Goal: Information Seeking & Learning: Learn about a topic

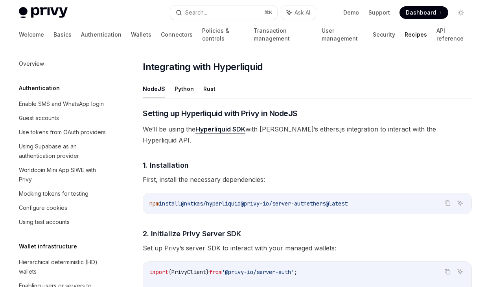
scroll to position [1214, 0]
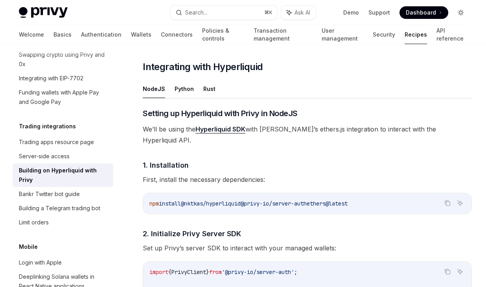
click at [458, 10] on icon "Toggle dark mode" at bounding box center [461, 12] width 6 height 6
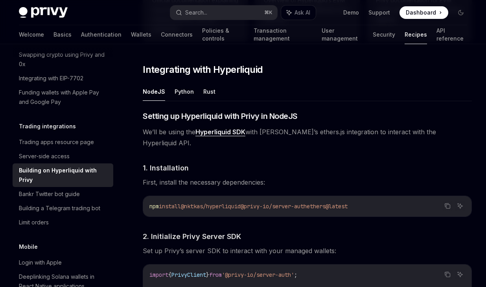
scroll to position [0, 0]
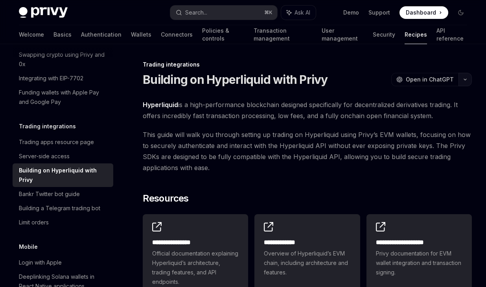
click at [463, 81] on button "button" at bounding box center [464, 79] width 13 height 13
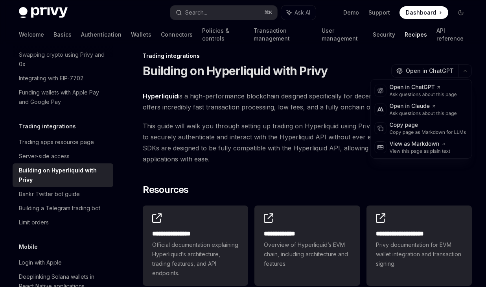
click at [339, 153] on span "This guide will walk you through setting up trading on Hyperliquid using Privy’…" at bounding box center [307, 142] width 329 height 44
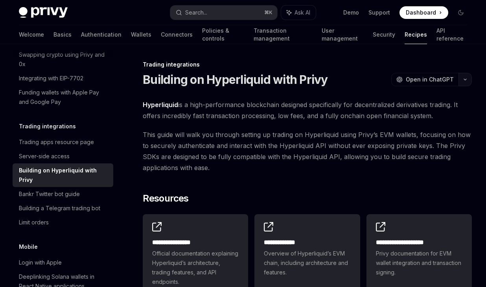
click at [458, 74] on div "OpenAI Open in ChatGPT" at bounding box center [431, 79] width 81 height 13
click at [460, 78] on button "button" at bounding box center [464, 79] width 13 height 13
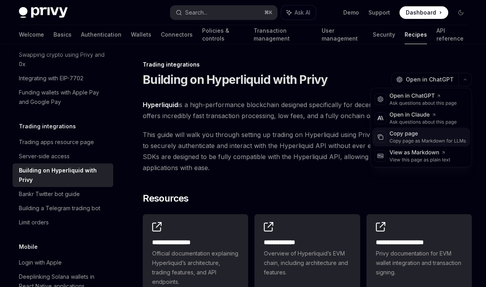
click at [433, 131] on div "Copy page" at bounding box center [428, 134] width 77 height 8
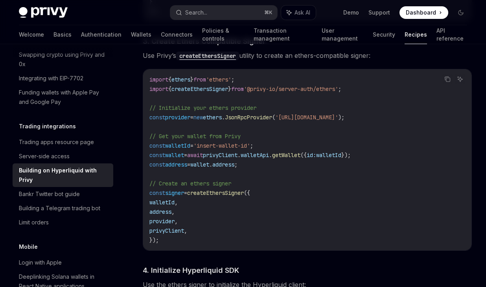
scroll to position [594, 0]
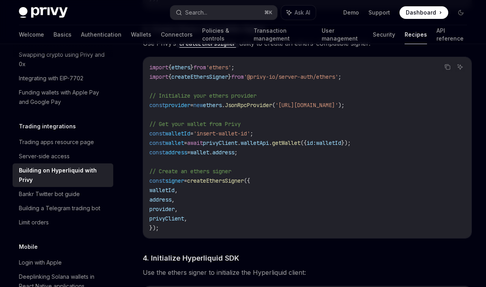
click at [225, 130] on span "'insert-wallet-id'" at bounding box center [221, 133] width 57 height 7
copy code "const walletId = 'insert-wallet-id' ;"
click at [250, 130] on span "'insert-wallet-id'" at bounding box center [221, 133] width 57 height 7
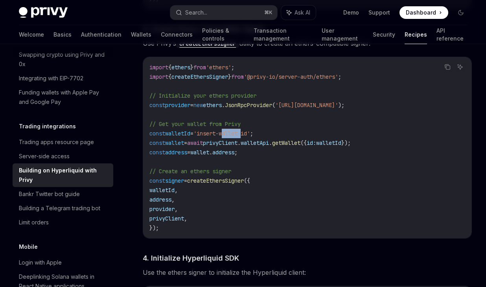
click at [250, 130] on span "'insert-wallet-id'" at bounding box center [221, 133] width 57 height 7
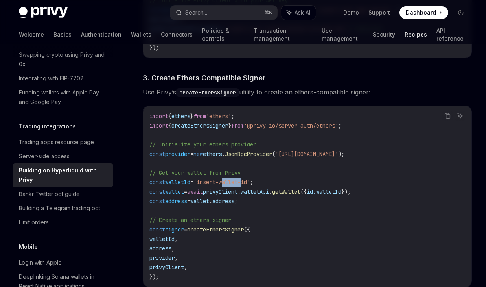
scroll to position [579, 0]
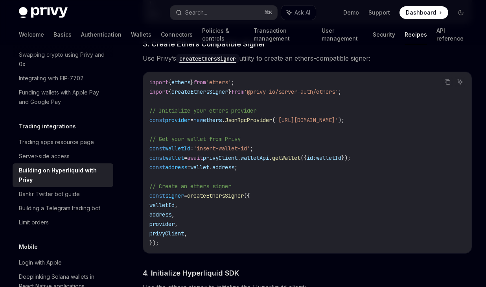
click at [265, 154] on span "walletApi" at bounding box center [255, 157] width 28 height 7
copy span "walletApi"
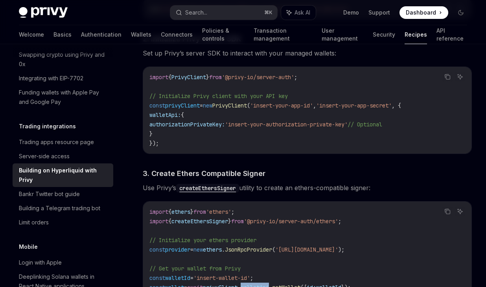
scroll to position [529, 0]
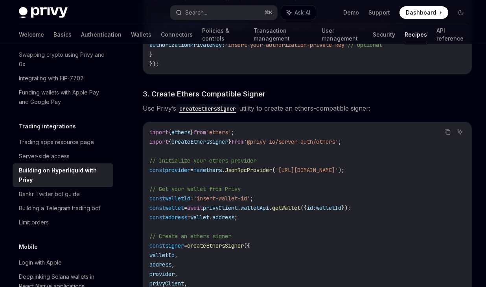
click at [300, 204] on span "getWallet" at bounding box center [286, 207] width 28 height 7
copy span "getWallet"
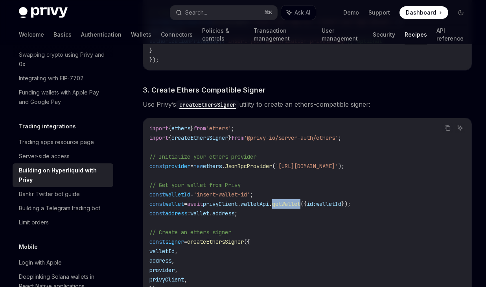
scroll to position [534, 0]
click at [203, 200] on span "await" at bounding box center [195, 203] width 16 height 7
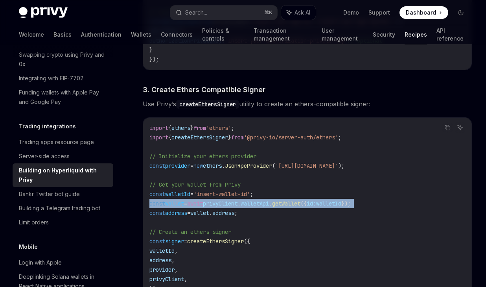
click at [203, 200] on span "await" at bounding box center [195, 203] width 16 height 7
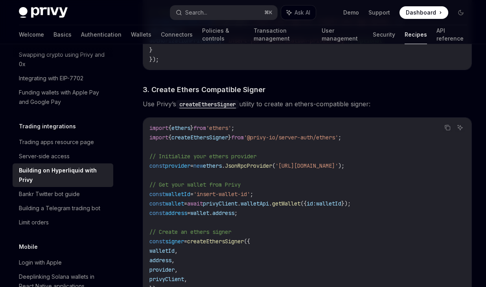
click at [193, 190] on span "=" at bounding box center [191, 193] width 3 height 7
click at [445, 125] on icon "Copy the contents from the code block" at bounding box center [447, 127] width 4 height 4
click at [445, 124] on icon "Copy the contents from the code block" at bounding box center [447, 127] width 6 height 6
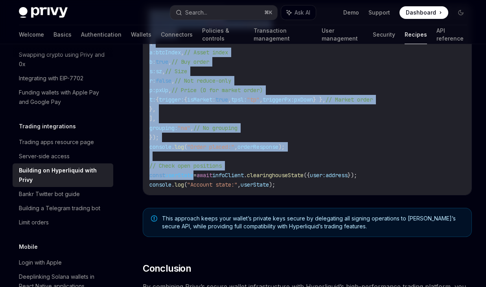
scroll to position [1410, 0]
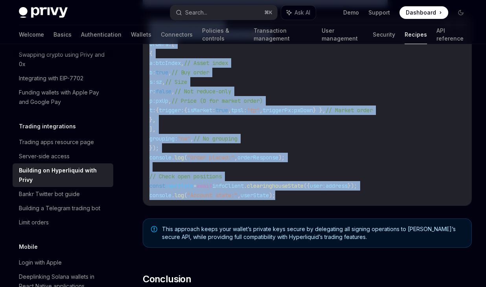
drag, startPoint x: 137, startPoint y: 110, endPoint x: 297, endPoint y: 192, distance: 179.5
copy div "1. Installation First, install the necessary dependencies: Copy Ask AI npm inst…"
click at [436, 33] on link "API reference" at bounding box center [451, 34] width 31 height 19
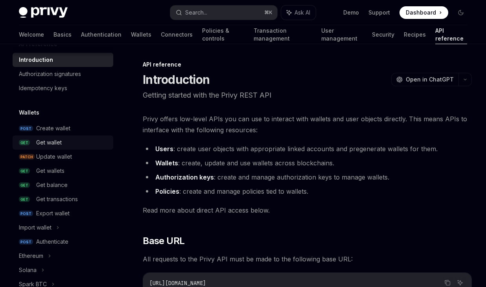
scroll to position [31, 0]
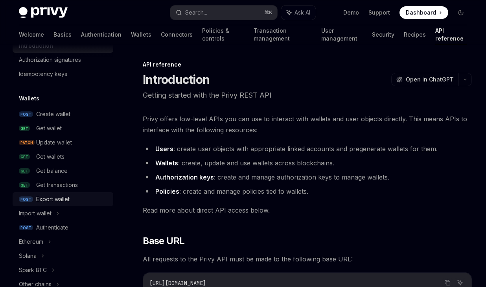
click at [58, 195] on div "Export wallet" at bounding box center [52, 198] width 33 height 9
type textarea "*"
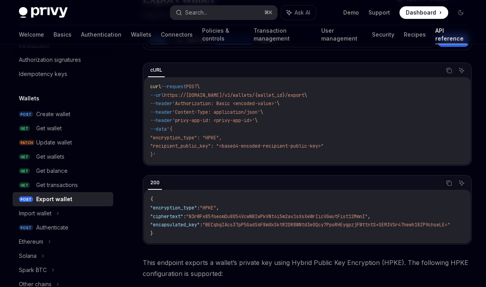
scroll to position [155, 0]
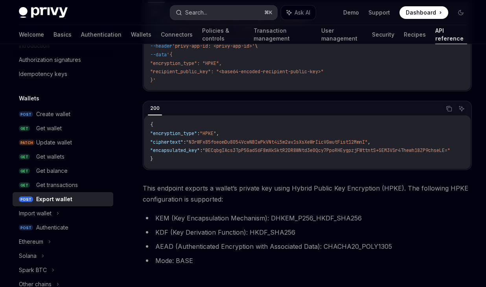
click at [194, 11] on div "Search..." at bounding box center [196, 12] width 22 height 9
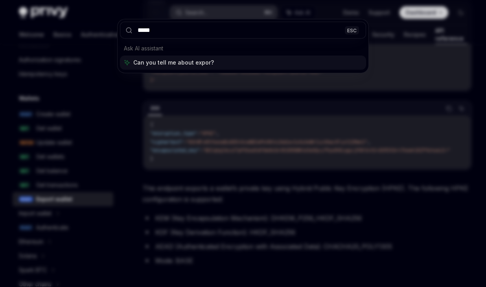
type input "******"
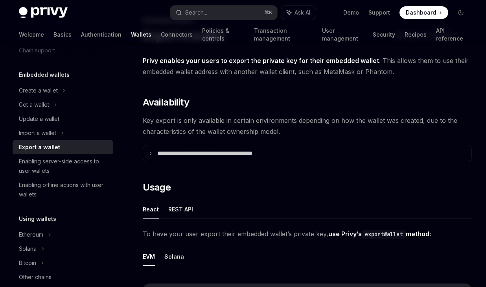
scroll to position [105, 0]
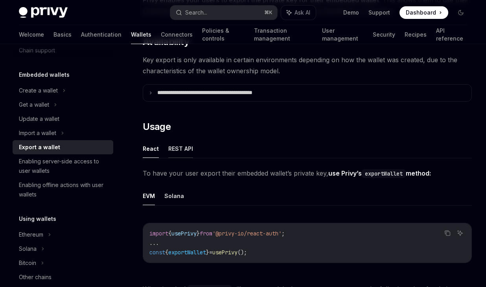
click at [184, 148] on button "REST API" at bounding box center [180, 148] width 25 height 18
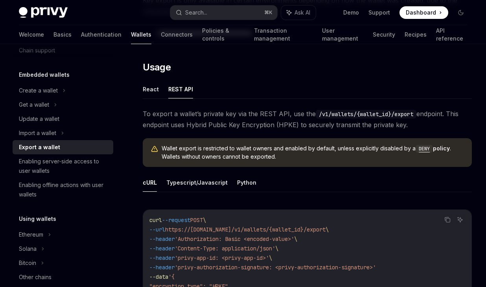
scroll to position [216, 0]
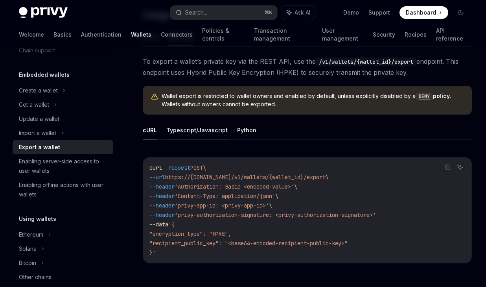
click at [212, 128] on button "Typescript/Javascript" at bounding box center [196, 130] width 61 height 18
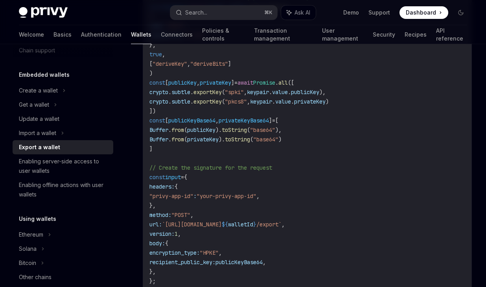
scroll to position [421, 0]
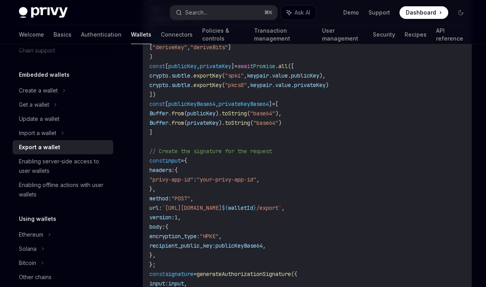
click at [253, 204] on span "walletId" at bounding box center [240, 207] width 25 height 7
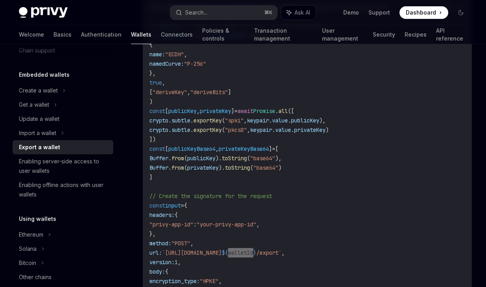
scroll to position [452, 0]
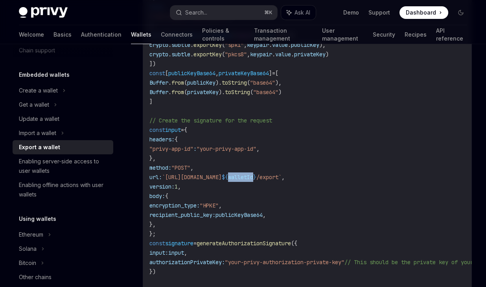
click at [253, 177] on span "walletId" at bounding box center [240, 176] width 25 height 7
click at [55, 101] on icon at bounding box center [55, 104] width 3 height 9
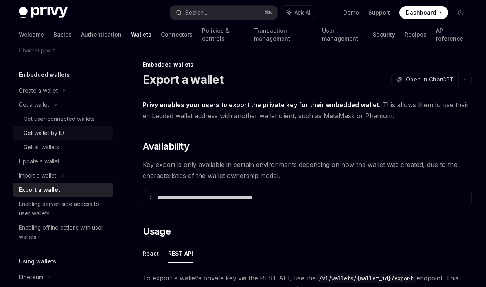
click at [76, 132] on div "Get wallet by ID" at bounding box center [66, 132] width 85 height 9
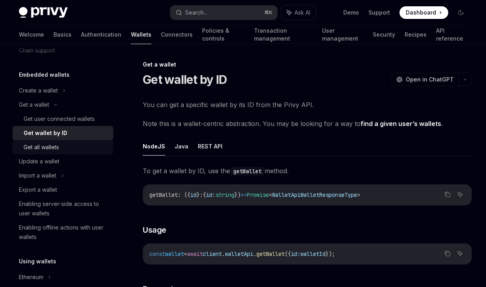
click at [69, 145] on div "Get all wallets" at bounding box center [66, 146] width 85 height 9
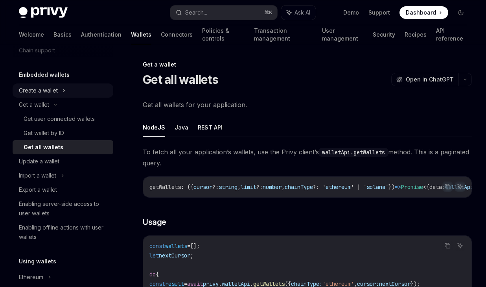
click at [46, 90] on div "Create a wallet" at bounding box center [38, 90] width 39 height 9
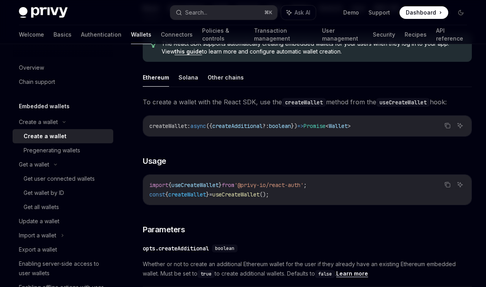
scroll to position [206, 0]
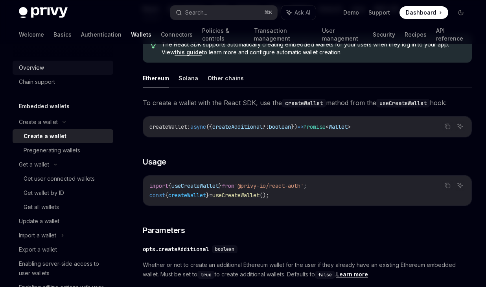
click at [42, 62] on link "Overview" at bounding box center [63, 68] width 101 height 14
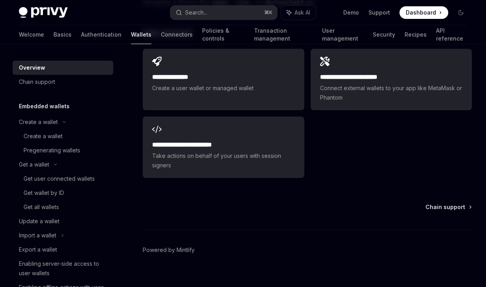
scroll to position [1216, 0]
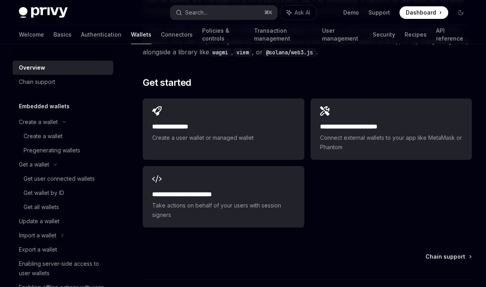
click at [260, 122] on h2 "**********" at bounding box center [223, 126] width 142 height 9
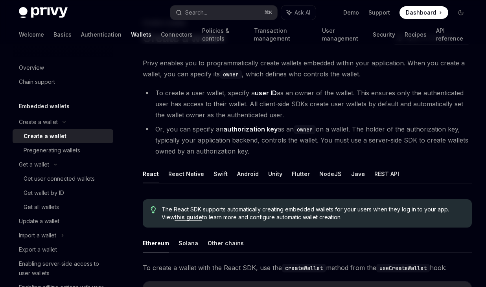
scroll to position [79, 0]
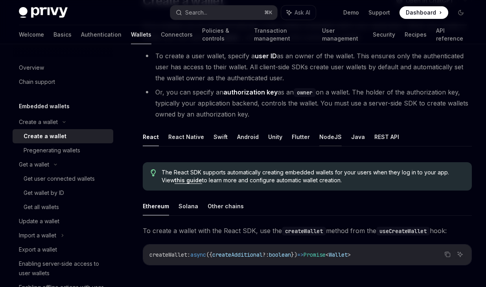
click at [320, 136] on button "NodeJS" at bounding box center [330, 136] width 22 height 18
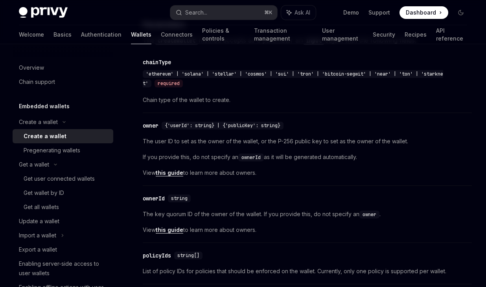
scroll to position [348, 0]
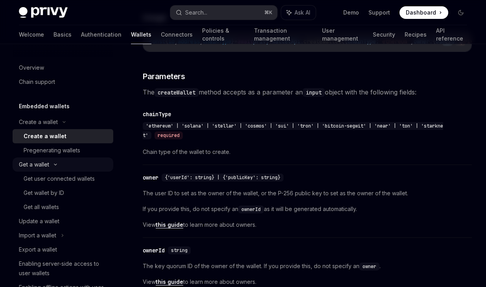
click at [74, 164] on div "Get a wallet" at bounding box center [63, 164] width 101 height 14
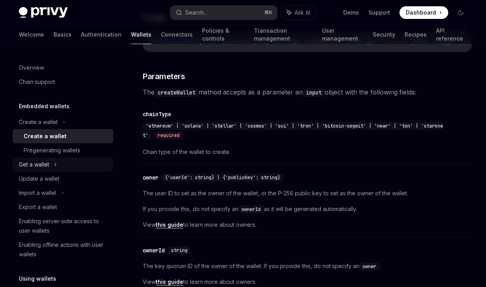
click at [74, 164] on div "Get a wallet" at bounding box center [63, 164] width 101 height 14
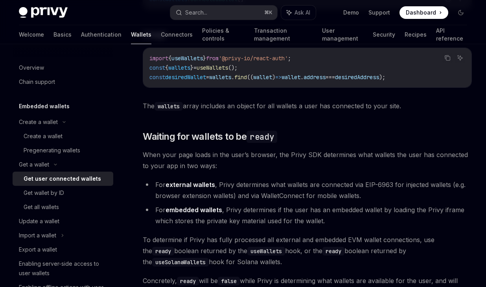
scroll to position [369, 0]
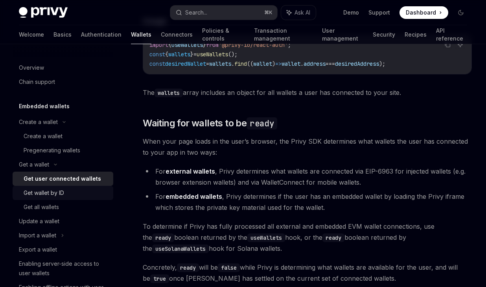
click at [73, 195] on div "Get wallet by ID" at bounding box center [66, 192] width 85 height 9
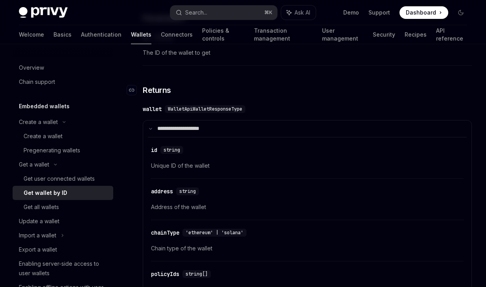
scroll to position [276, 0]
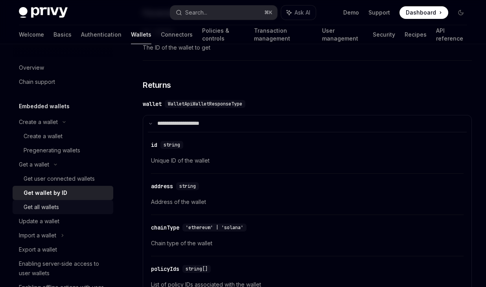
click at [86, 202] on div "Get all wallets" at bounding box center [66, 206] width 85 height 9
type textarea "*"
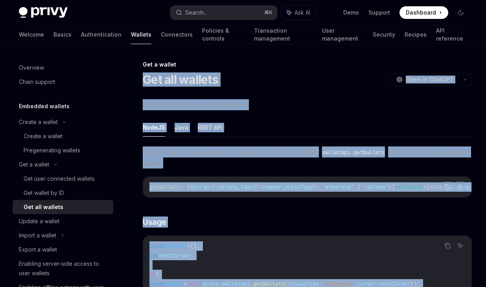
drag, startPoint x: 317, startPoint y: 162, endPoint x: 138, endPoint y: 76, distance: 198.0
copy div "Get all wallets OpenAI Open in ChatGPT OpenAI Open in ChatGPT Get all wallets f…"
click at [182, 17] on div "Search..." at bounding box center [191, 12] width 31 height 9
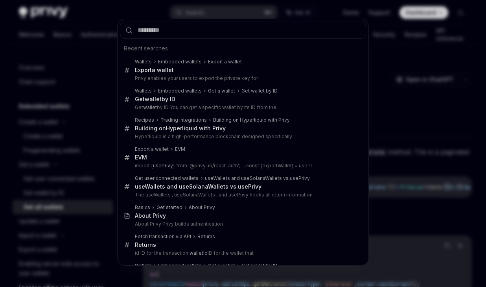
type input "*******"
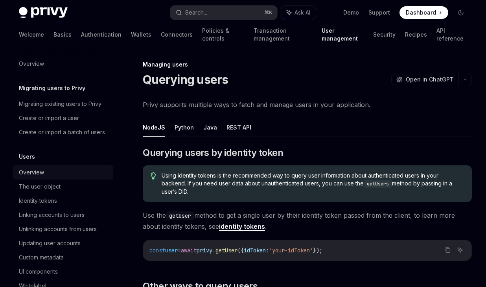
click at [64, 170] on div "Overview" at bounding box center [64, 171] width 90 height 9
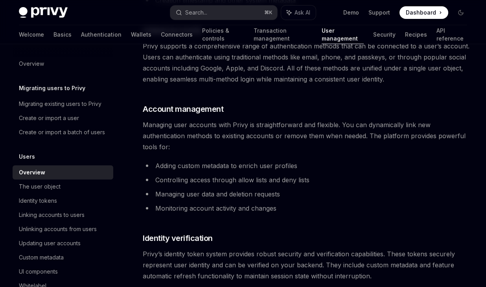
scroll to position [458, 0]
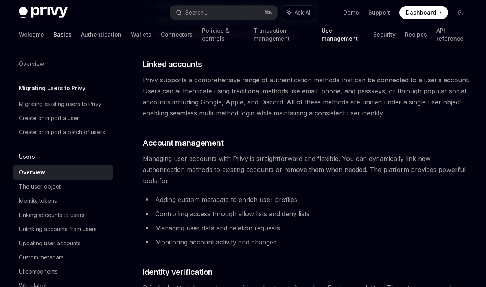
click at [53, 32] on link "Basics" at bounding box center [62, 34] width 18 height 19
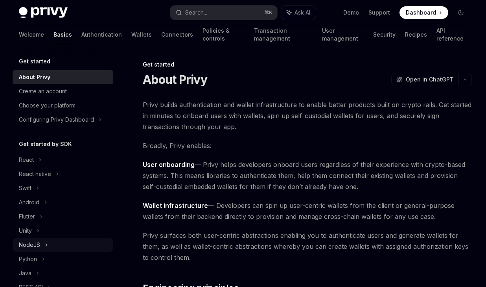
click at [42, 240] on div "NodeJS" at bounding box center [63, 244] width 101 height 14
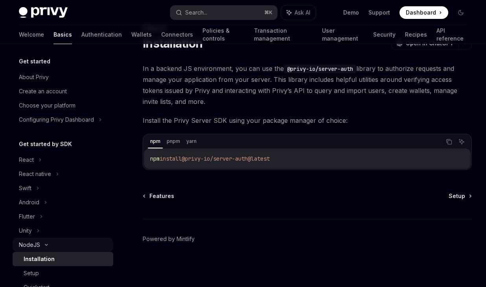
scroll to position [33, 0]
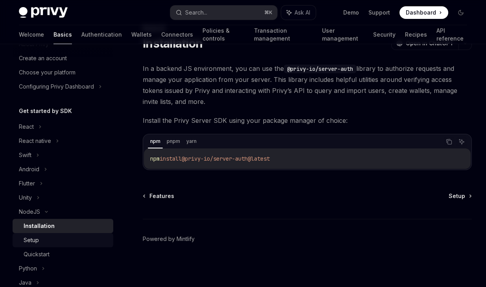
click at [57, 239] on div "Setup" at bounding box center [66, 239] width 85 height 9
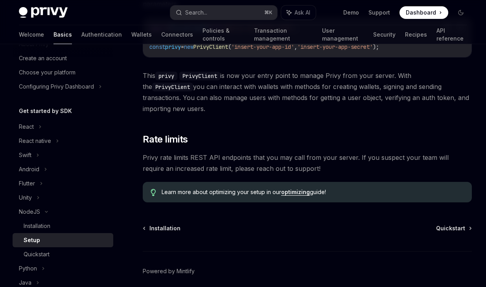
scroll to position [230, 0]
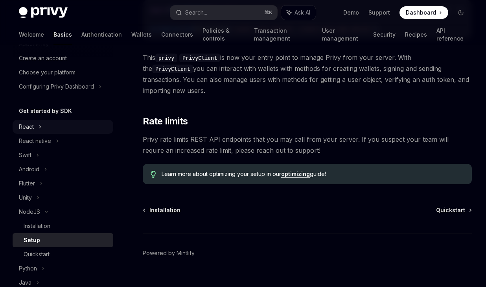
click at [44, 128] on div "React" at bounding box center [63, 126] width 101 height 14
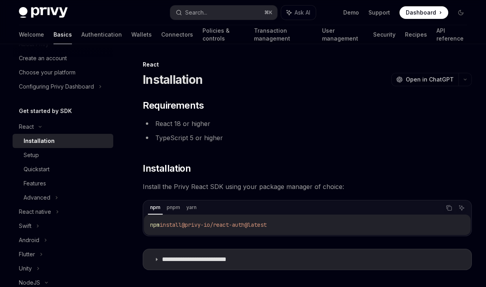
click at [80, 145] on div "Installation" at bounding box center [66, 140] width 85 height 9
click at [79, 157] on div "Setup" at bounding box center [66, 154] width 85 height 9
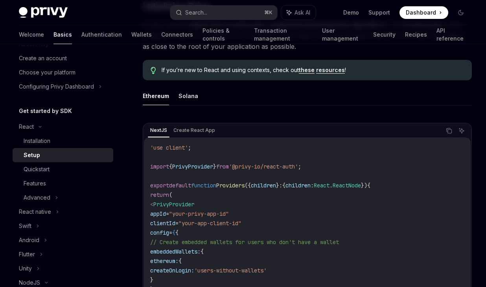
scroll to position [198, 0]
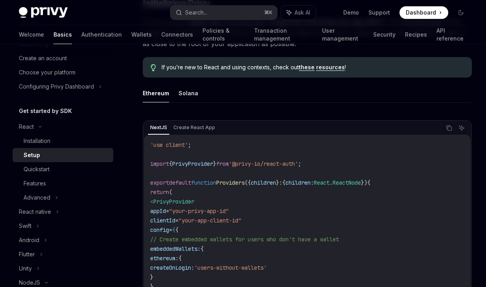
click at [204, 163] on span "PrivyProvider" at bounding box center [192, 163] width 41 height 7
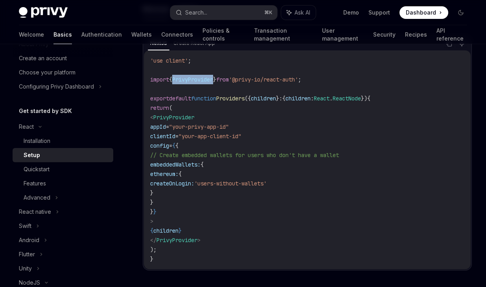
scroll to position [282, 0]
click at [75, 167] on div "Quickstart" at bounding box center [66, 168] width 85 height 9
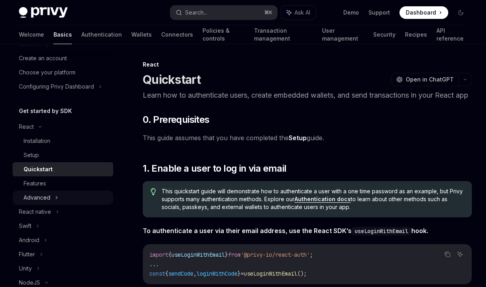
click at [75, 199] on div "Advanced" at bounding box center [63, 197] width 101 height 14
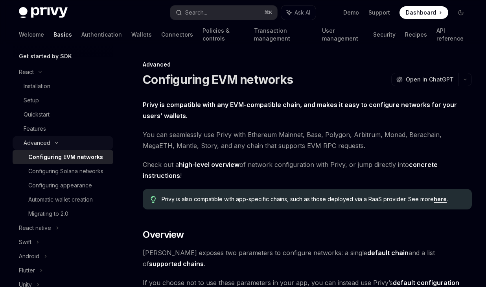
scroll to position [97, 0]
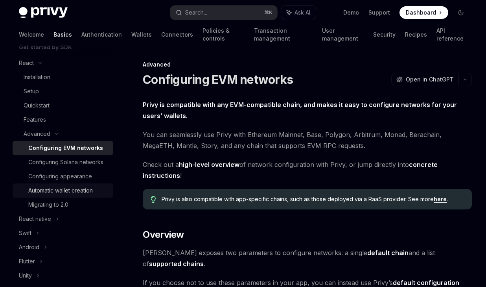
click at [79, 191] on div "Automatic wallet creation" at bounding box center [60, 190] width 64 height 9
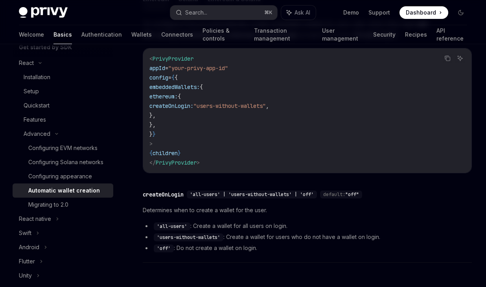
scroll to position [304, 0]
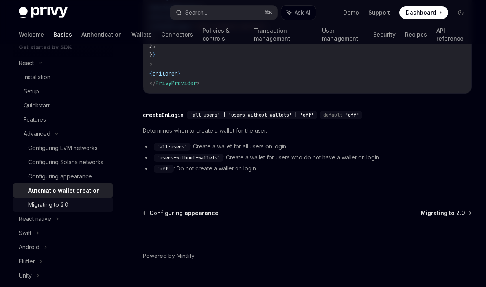
click at [68, 207] on div "Migrating to 2.0" at bounding box center [48, 204] width 40 height 9
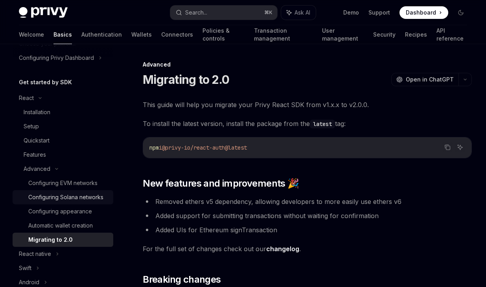
scroll to position [57, 0]
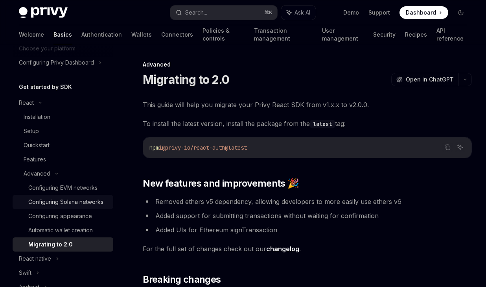
click at [99, 163] on div "Features" at bounding box center [66, 158] width 85 height 9
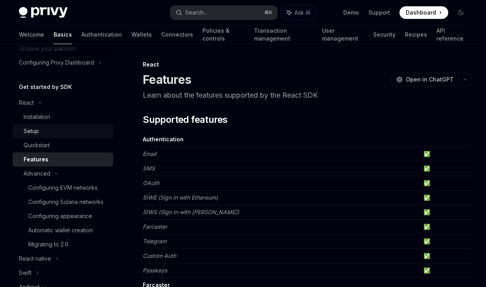
click at [61, 136] on link "Setup" at bounding box center [63, 131] width 101 height 14
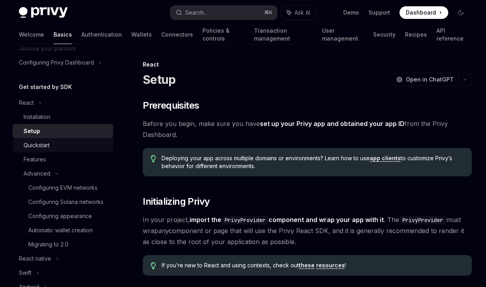
click at [64, 148] on div "Quickstart" at bounding box center [66, 144] width 85 height 9
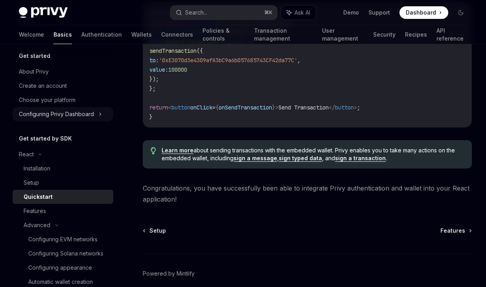
scroll to position [5, 0]
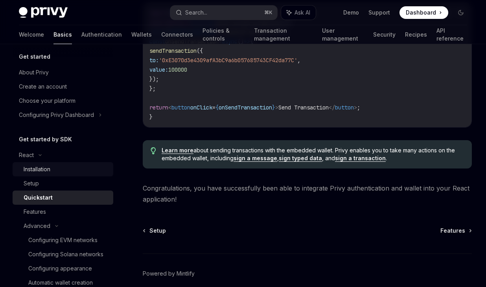
click at [57, 167] on div "Installation" at bounding box center [66, 168] width 85 height 9
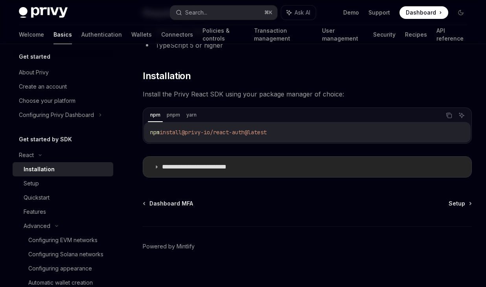
scroll to position [100, 0]
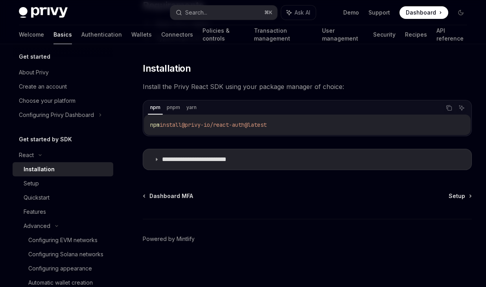
click at [457, 200] on div "Dashboard MFA Setup Powered by Mintlify" at bounding box center [307, 239] width 329 height 95
click at [447, 192] on div "Dashboard MFA Setup" at bounding box center [307, 196] width 329 height 8
click at [454, 195] on span "Setup" at bounding box center [456, 196] width 17 height 8
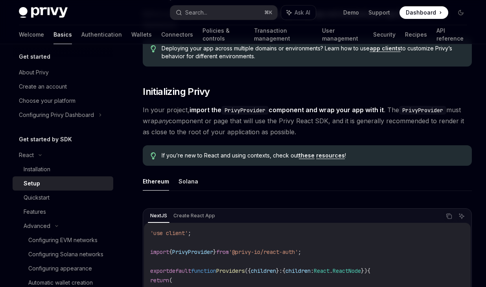
scroll to position [240, 0]
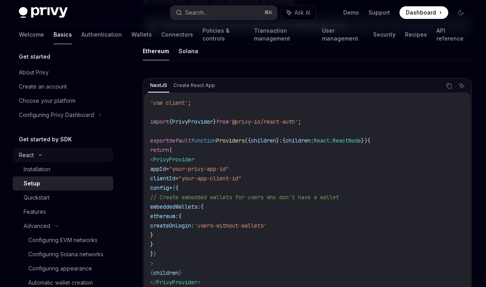
click at [44, 155] on icon at bounding box center [39, 154] width 9 height 3
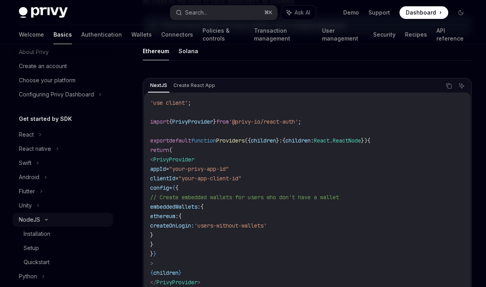
scroll to position [26, 0]
click at [43, 231] on div "Installation" at bounding box center [37, 232] width 27 height 9
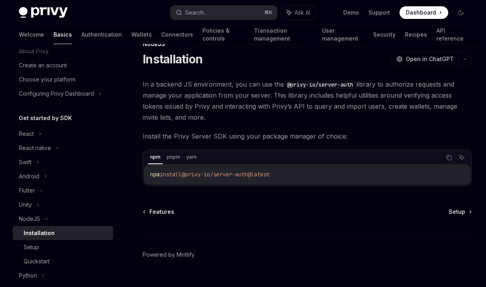
scroll to position [36, 0]
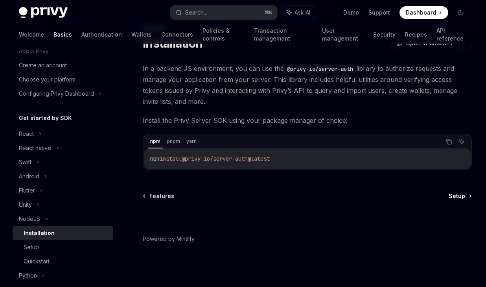
click at [459, 195] on span "Setup" at bounding box center [456, 196] width 17 height 8
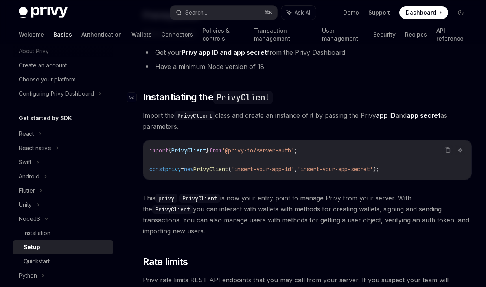
scroll to position [102, 0]
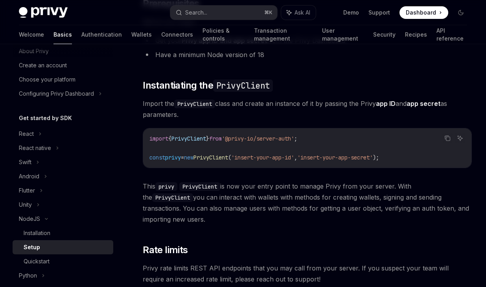
drag, startPoint x: 463, startPoint y: 200, endPoint x: 451, endPoint y: 196, distance: 12.9
click at [463, 200] on span "This privy PrivyClient is now your entry point to manage Privy from your server…" at bounding box center [307, 202] width 329 height 44
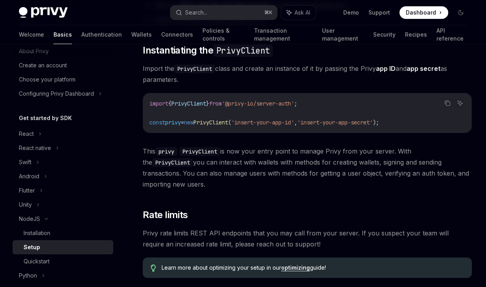
scroll to position [56, 0]
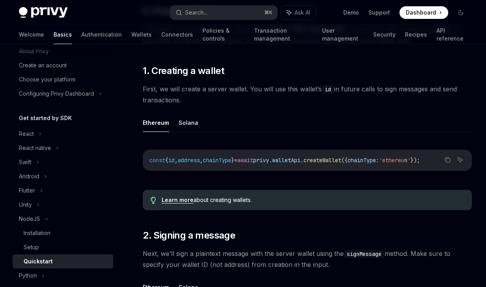
click at [257, 165] on div "const { id , address , chainType } = await privy . walletApi . createWallet ({ …" at bounding box center [307, 160] width 328 height 20
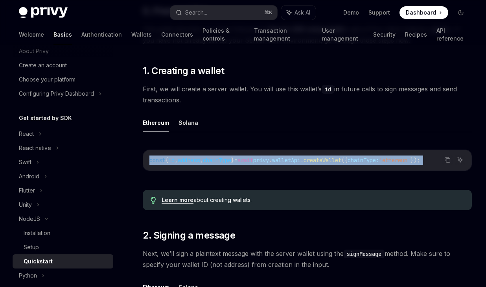
click at [257, 165] on div "const { id , address , chainType } = await privy . walletApi . createWallet ({ …" at bounding box center [307, 160] width 328 height 20
click at [234, 159] on span "}" at bounding box center [232, 159] width 3 height 7
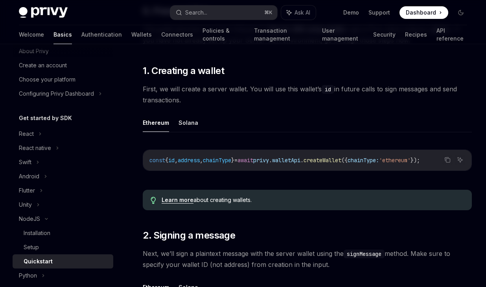
click at [234, 159] on span "}" at bounding box center [232, 159] width 3 height 7
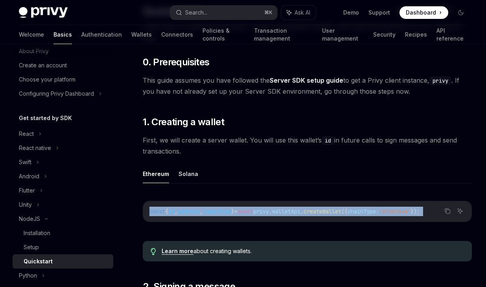
scroll to position [38, 0]
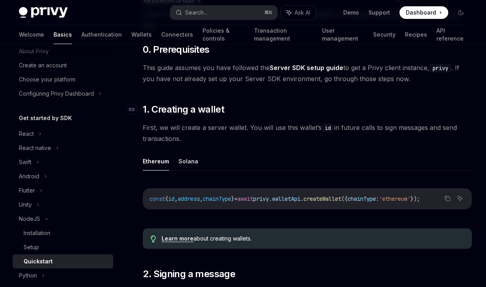
scroll to position [85, 0]
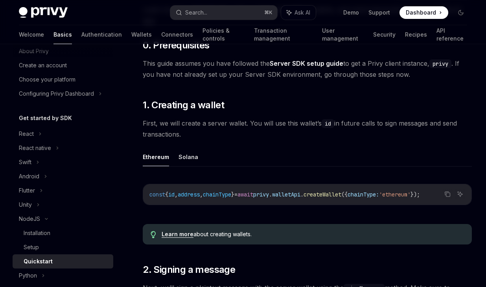
click at [190, 198] on code "const { id , address , chainType } = await privy . walletApi . createWallet ({ …" at bounding box center [307, 193] width 316 height 9
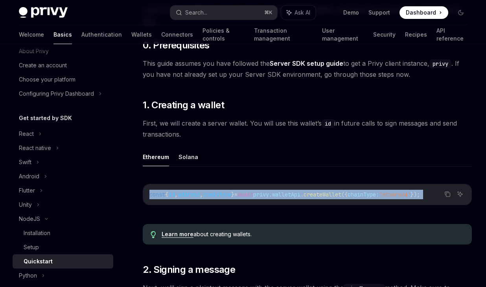
copy div "const { id , address , chainType } = await privy . walletApi . createWallet ({ …"
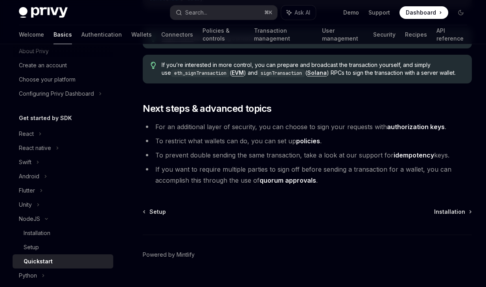
scroll to position [839, 0]
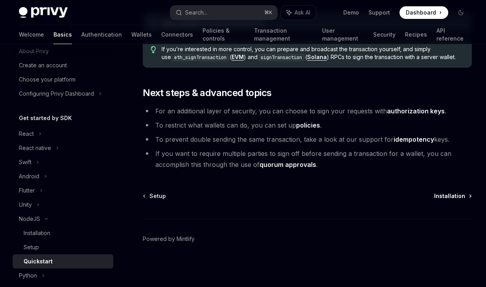
click at [444, 196] on span "Installation" at bounding box center [449, 196] width 31 height 8
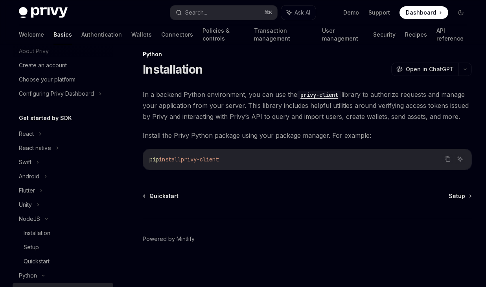
scroll to position [150, 0]
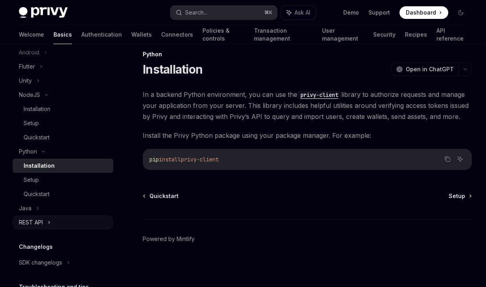
click at [52, 218] on div "REST API" at bounding box center [63, 222] width 101 height 14
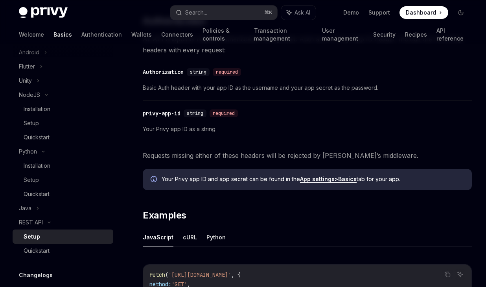
scroll to position [347, 0]
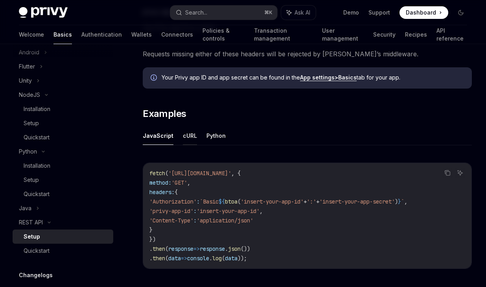
click at [187, 140] on button "cURL" at bounding box center [190, 135] width 14 height 18
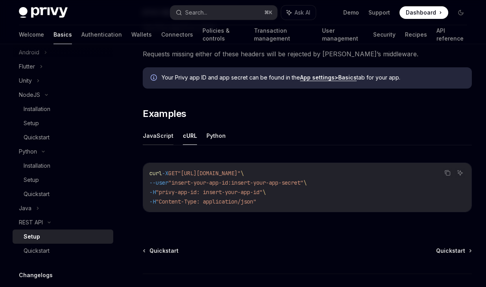
click at [163, 133] on button "JavaScript" at bounding box center [158, 135] width 31 height 18
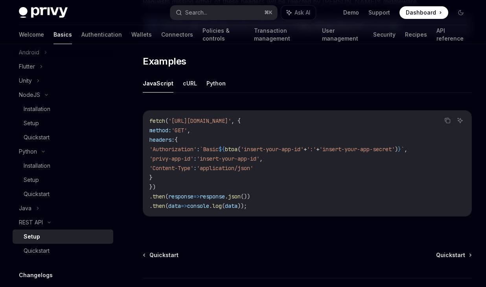
scroll to position [461, 0]
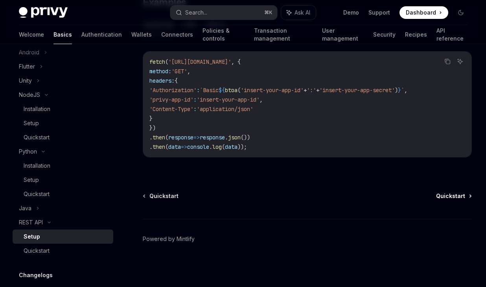
click at [450, 194] on span "Quickstart" at bounding box center [450, 196] width 29 height 8
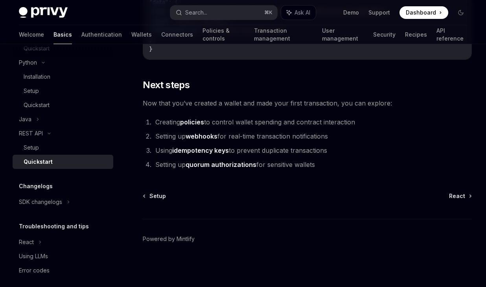
scroll to position [245, 0]
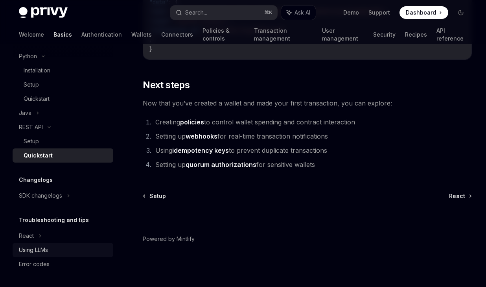
click at [37, 248] on div "Using LLMs" at bounding box center [33, 249] width 29 height 9
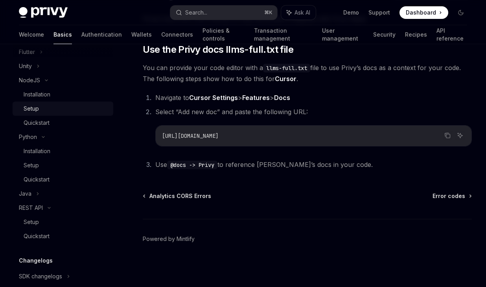
scroll to position [158, 0]
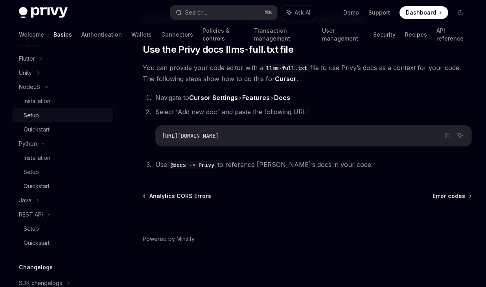
click at [53, 103] on div "Installation" at bounding box center [66, 100] width 85 height 9
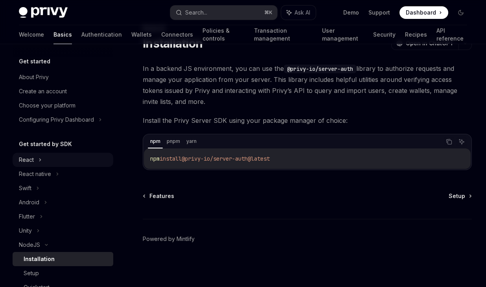
click at [57, 158] on div "React" at bounding box center [63, 160] width 101 height 14
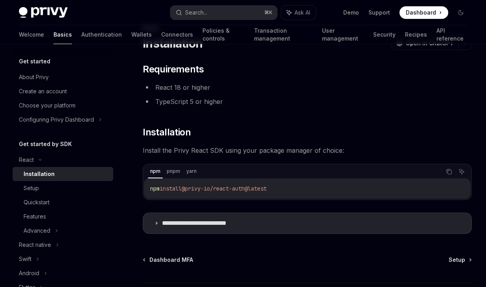
scroll to position [100, 0]
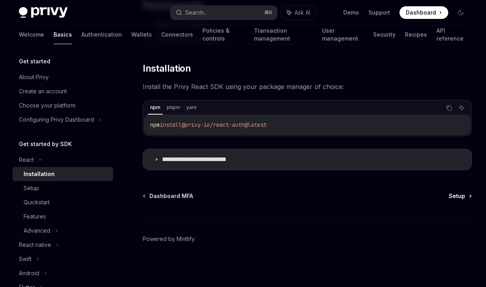
click at [463, 193] on span "Setup" at bounding box center [456, 196] width 17 height 8
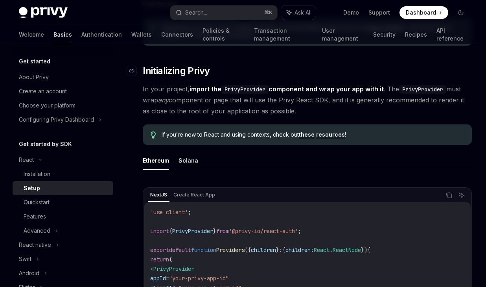
scroll to position [210, 0]
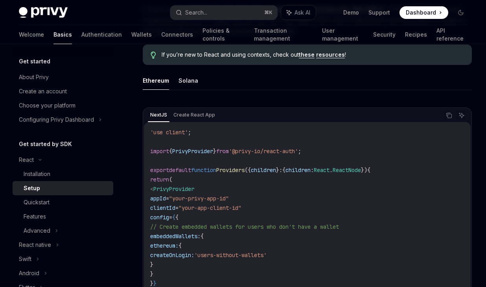
click at [245, 153] on span "'@privy-io/react-auth'" at bounding box center [263, 150] width 69 height 7
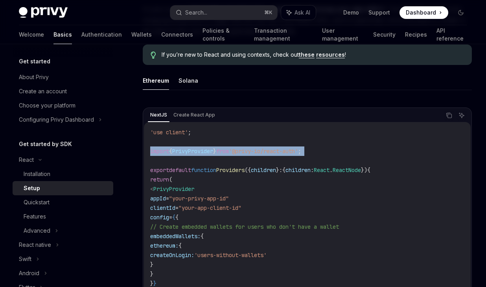
copy code "import { PrivyProvider } from '@privy-io/react-auth' ;"
click at [181, 129] on span "'use client'" at bounding box center [169, 132] width 38 height 7
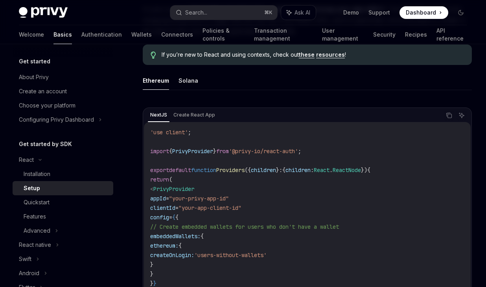
click at [181, 129] on span "'use client'" at bounding box center [169, 132] width 38 height 7
copy code "'use client' ;"
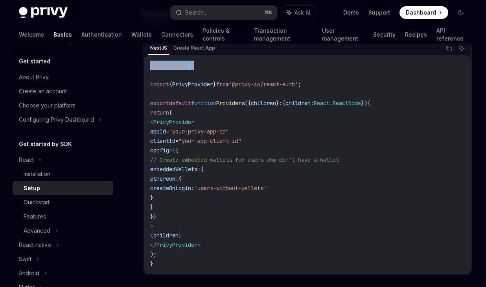
scroll to position [278, 0]
click at [183, 102] on span "default" at bounding box center [180, 102] width 22 height 7
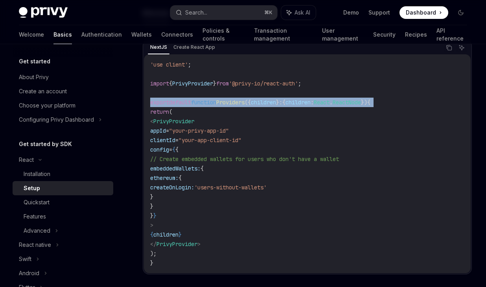
click at [183, 102] on span "default" at bounding box center [180, 102] width 22 height 7
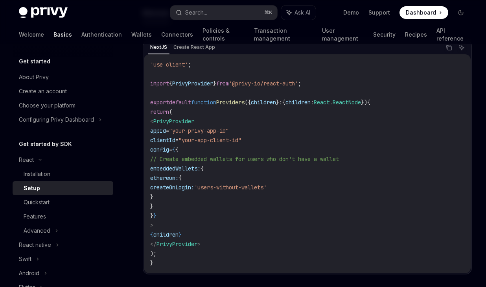
click at [188, 118] on span "PrivyProvider" at bounding box center [173, 121] width 41 height 7
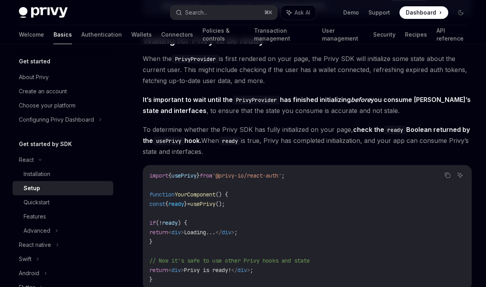
scroll to position [807, 0]
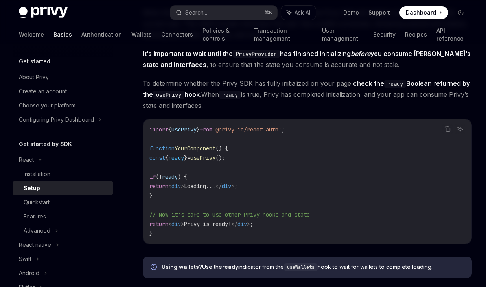
click at [190, 128] on span "usePrivy" at bounding box center [183, 129] width 25 height 7
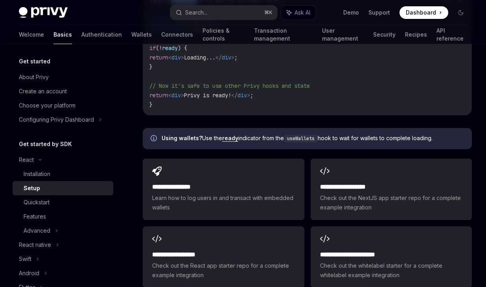
scroll to position [985, 0]
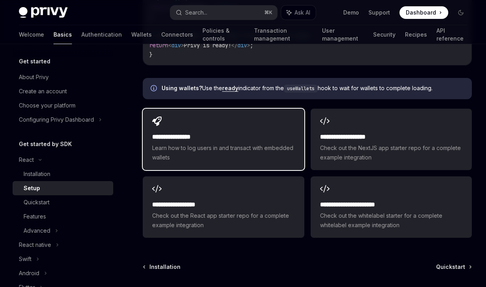
click at [248, 134] on h2 "**********" at bounding box center [223, 136] width 142 height 9
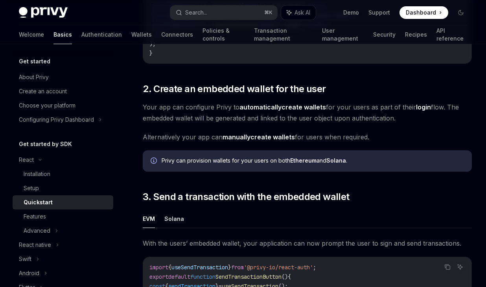
scroll to position [574, 0]
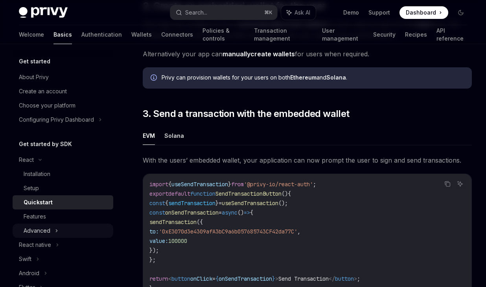
click at [59, 226] on div "Advanced" at bounding box center [63, 230] width 101 height 14
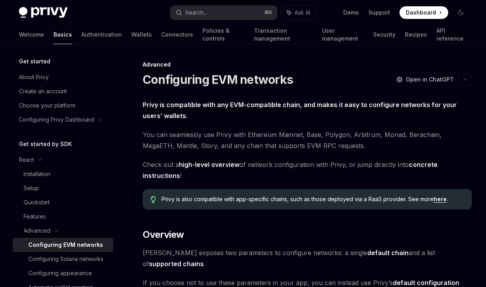
click at [59, 240] on div "Configuring EVM networks" at bounding box center [65, 244] width 75 height 9
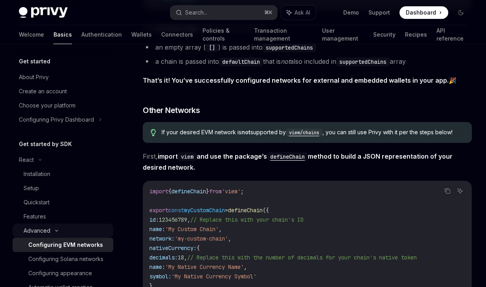
scroll to position [1164, 0]
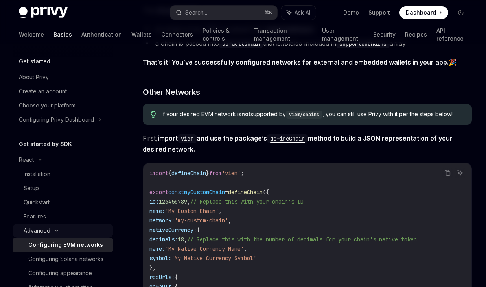
click at [185, 198] on span "123456789" at bounding box center [173, 201] width 28 height 7
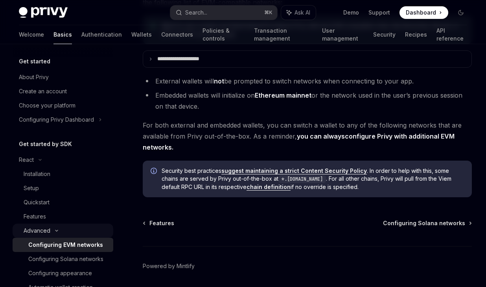
scroll to position [1924, 0]
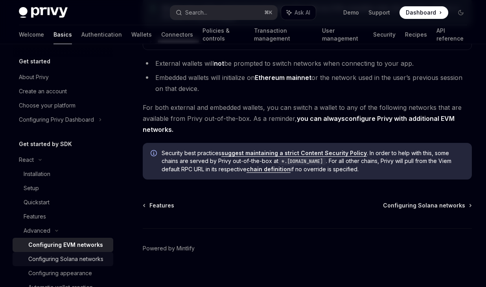
click at [85, 255] on div "Configuring Solana networks" at bounding box center [65, 258] width 75 height 9
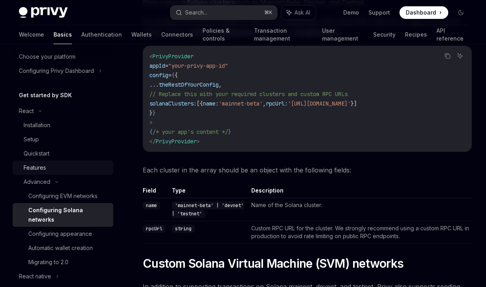
scroll to position [56, 0]
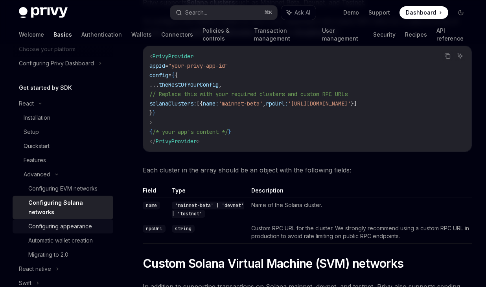
click at [74, 221] on div "Configuring appearance" at bounding box center [60, 225] width 64 height 9
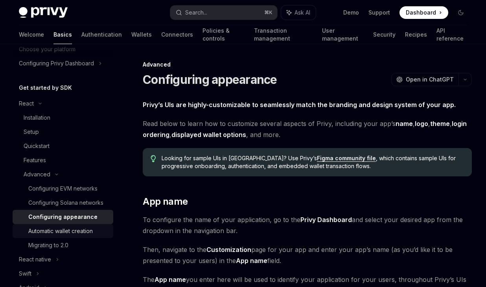
click at [74, 230] on div "Automatic wallet creation" at bounding box center [60, 230] width 64 height 9
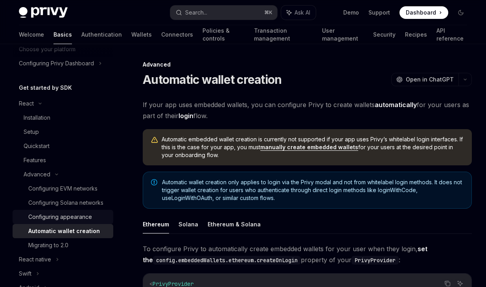
click at [68, 218] on div "Configuring appearance" at bounding box center [60, 216] width 64 height 9
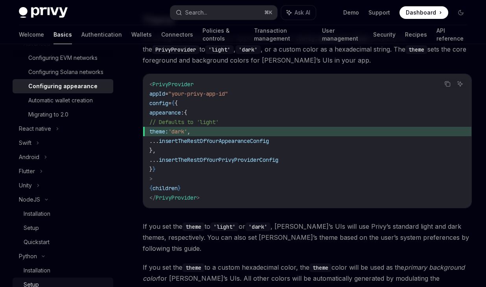
scroll to position [173, 0]
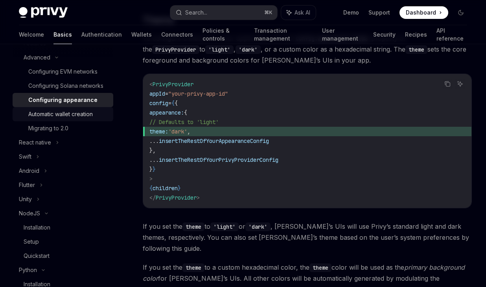
click at [74, 110] on div "Automatic wallet creation" at bounding box center [60, 113] width 64 height 9
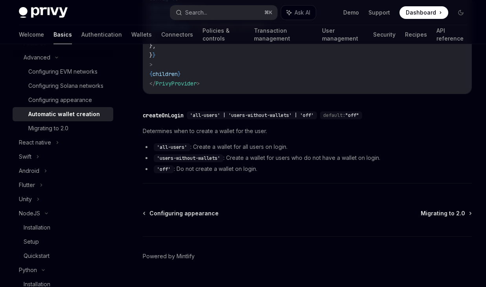
scroll to position [321, 0]
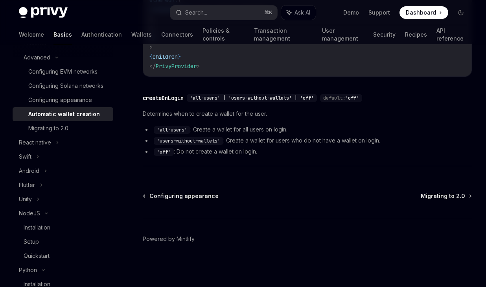
click at [421, 194] on div "Configuring appearance Migrating to 2.0" at bounding box center [307, 196] width 329 height 8
click at [439, 193] on span "Migrating to 2.0" at bounding box center [443, 196] width 44 height 8
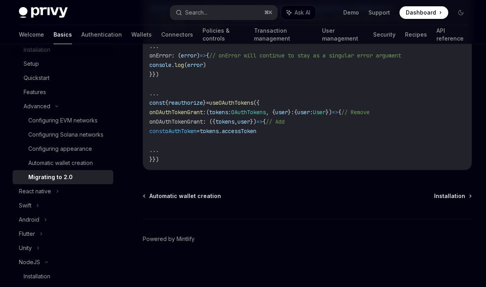
scroll to position [119, 0]
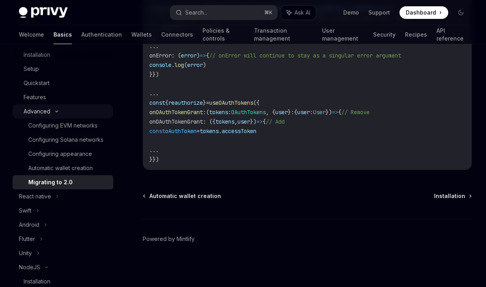
click at [52, 114] on div "Advanced" at bounding box center [63, 111] width 101 height 14
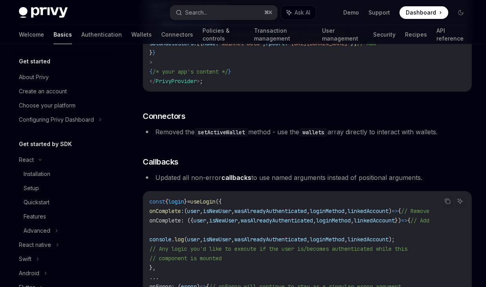
scroll to position [2040, 0]
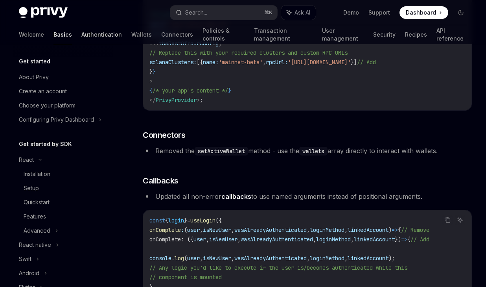
click at [81, 40] on link "Authentication" at bounding box center [101, 34] width 40 height 19
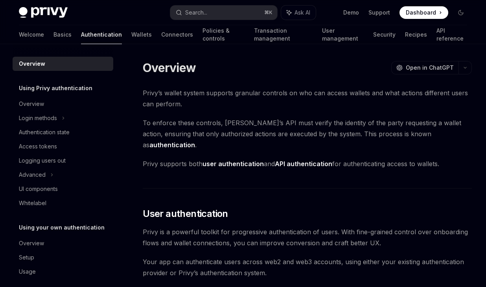
click at [62, 94] on div "Using Privy authentication Overview Login methods Authentication state Access t…" at bounding box center [63, 146] width 101 height 127
click at [57, 97] on link "Overview" at bounding box center [63, 104] width 101 height 14
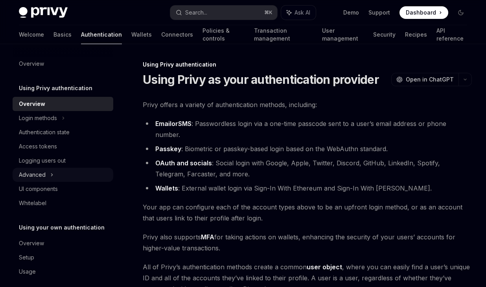
click at [62, 170] on div "Advanced" at bounding box center [63, 174] width 101 height 14
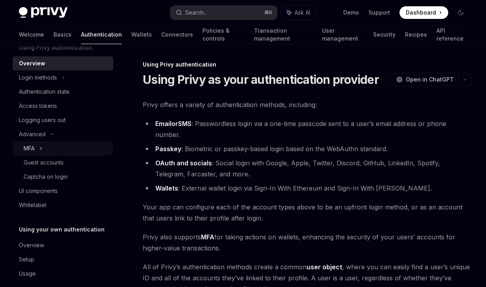
scroll to position [50, 0]
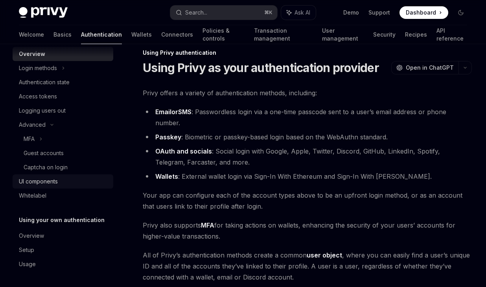
click at [63, 181] on div "UI components" at bounding box center [64, 180] width 90 height 9
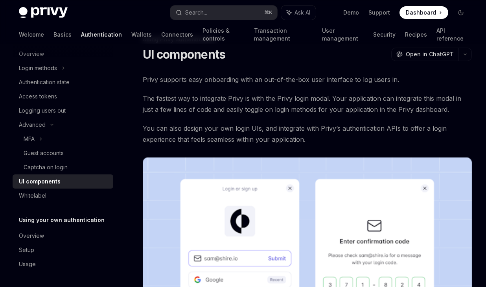
scroll to position [31, 0]
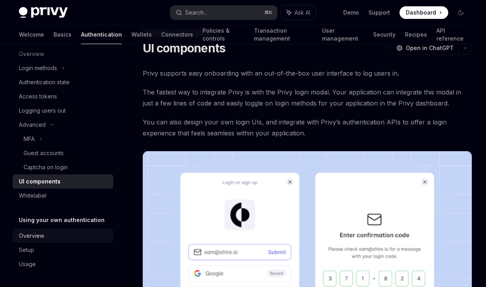
click at [69, 235] on div "Overview" at bounding box center [64, 235] width 90 height 9
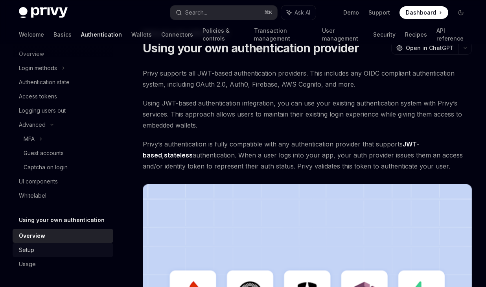
click at [69, 246] on div "Setup" at bounding box center [64, 249] width 90 height 9
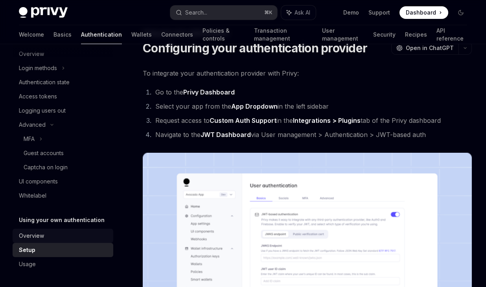
click at [89, 231] on div "Overview" at bounding box center [64, 235] width 90 height 9
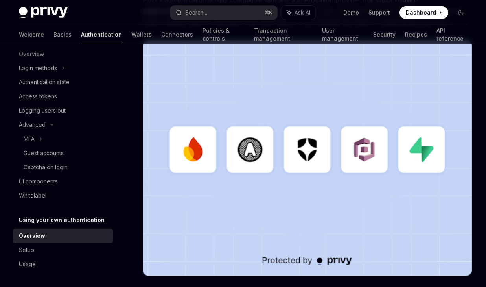
scroll to position [280, 0]
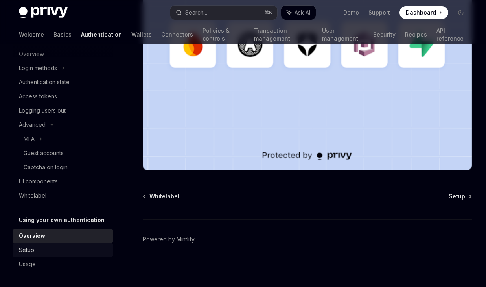
click at [58, 245] on div "Setup" at bounding box center [64, 249] width 90 height 9
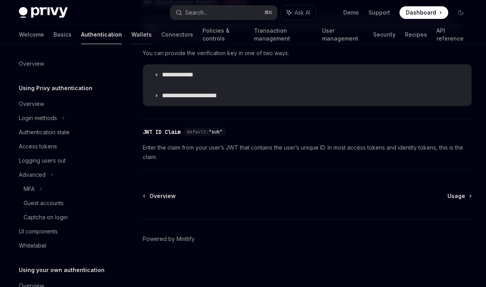
click at [131, 39] on link "Wallets" at bounding box center [141, 34] width 20 height 19
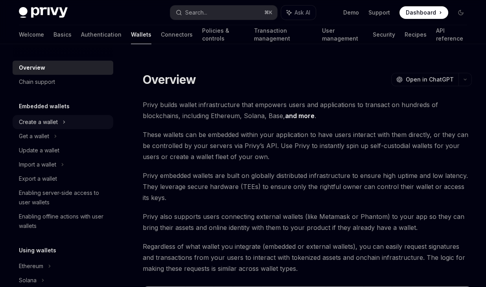
click at [59, 120] on div "Create a wallet" at bounding box center [63, 122] width 101 height 14
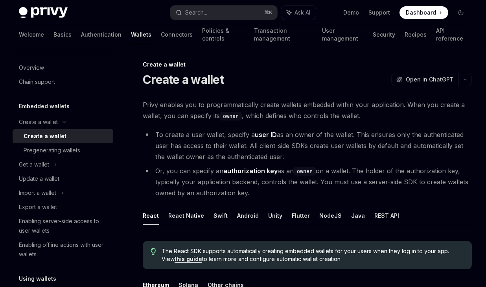
click at [233, 134] on li "To create a user wallet, specify a user ID as an owner of the wallet. This ensu…" at bounding box center [307, 145] width 329 height 33
drag, startPoint x: 233, startPoint y: 134, endPoint x: 270, endPoint y: 133, distance: 37.8
click at [270, 133] on li "To create a user wallet, specify a user ID as an owner of the wallet. This ensu…" at bounding box center [307, 145] width 329 height 33
click at [270, 133] on strong "user ID" at bounding box center [266, 134] width 22 height 8
drag, startPoint x: 270, startPoint y: 133, endPoint x: 259, endPoint y: 133, distance: 11.8
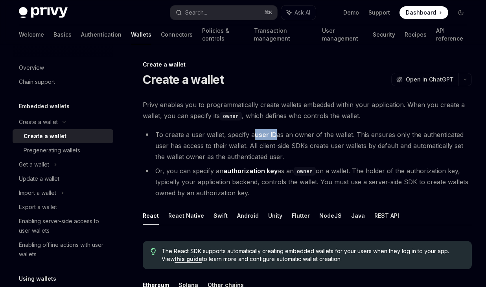
click at [259, 133] on strong "user ID" at bounding box center [266, 134] width 22 height 8
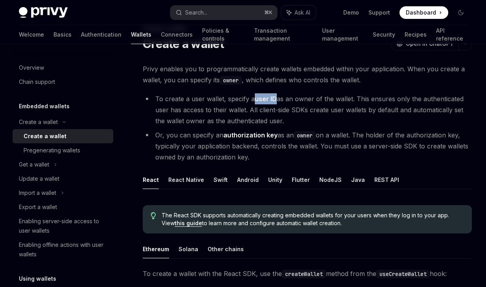
scroll to position [68, 0]
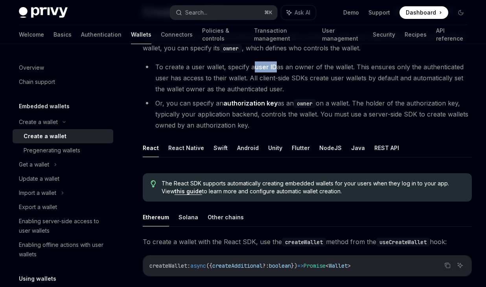
click at [307, 147] on ul "React React Native Swift Android Unity Flutter NodeJS Java REST API" at bounding box center [307, 147] width 329 height 19
click at [319, 147] on button "NodeJS" at bounding box center [330, 147] width 22 height 18
type textarea "*"
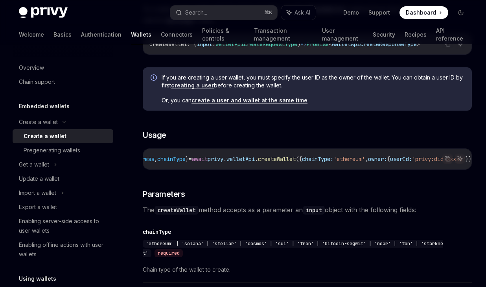
scroll to position [0, 108]
click at [446, 158] on icon "Copy the contents from the code block" at bounding box center [448, 159] width 4 height 4
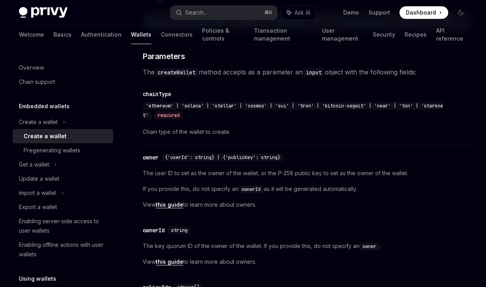
scroll to position [390, 0]
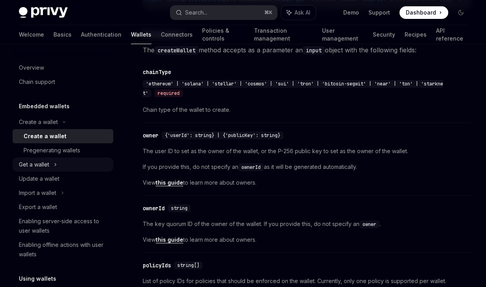
click at [53, 162] on div "Get a wallet" at bounding box center [63, 164] width 101 height 14
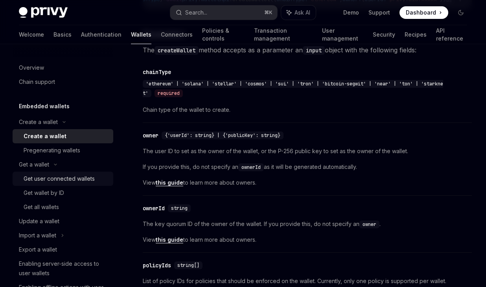
click at [55, 174] on div "Get user connected wallets" at bounding box center [59, 178] width 71 height 9
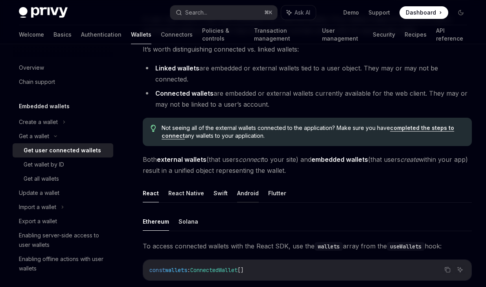
scroll to position [91, 0]
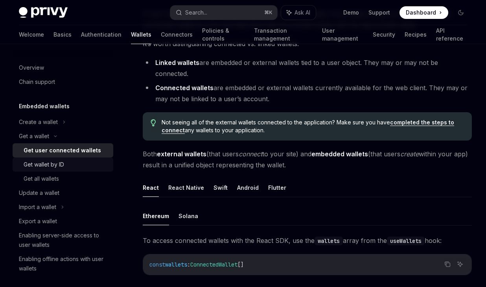
click at [74, 167] on div "Get wallet by ID" at bounding box center [66, 164] width 85 height 9
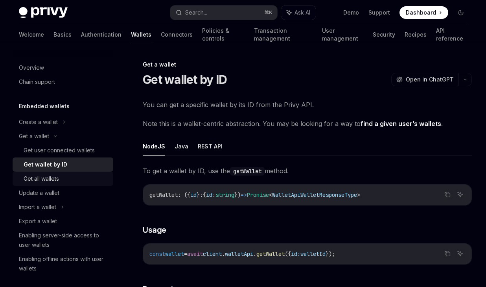
click at [86, 176] on div "Get all wallets" at bounding box center [66, 178] width 85 height 9
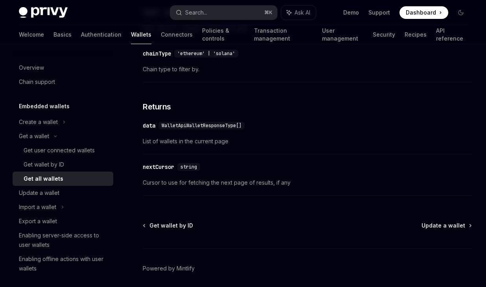
scroll to position [433, 0]
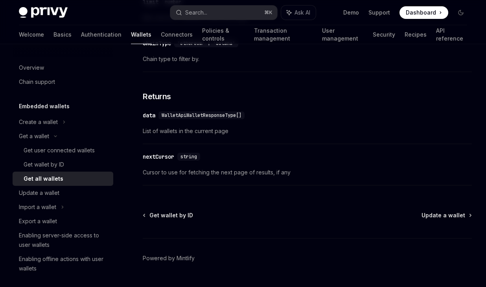
click at [198, 118] on span "WalletApiWalletResponseType[]" at bounding box center [202, 115] width 80 height 6
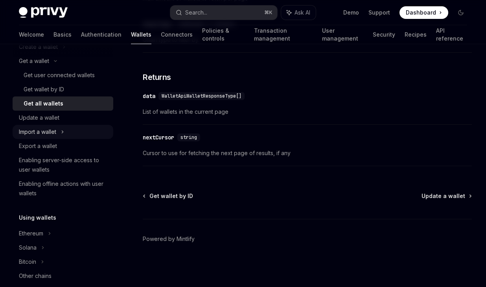
scroll to position [79, 0]
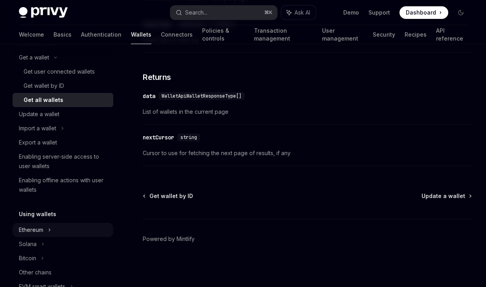
click at [62, 48] on icon at bounding box center [63, 43] width 3 height 9
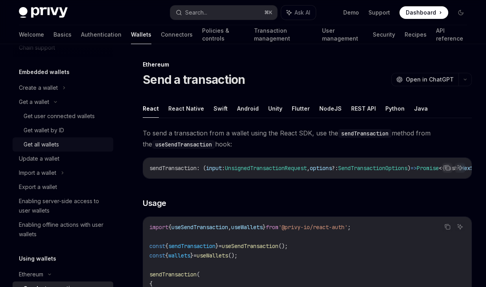
scroll to position [29, 0]
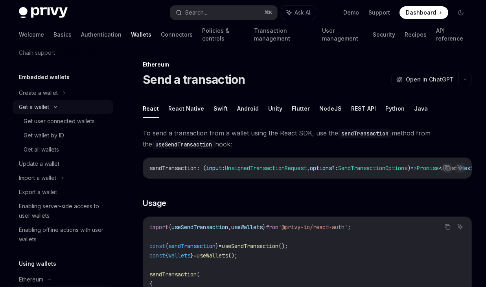
click at [45, 107] on div "Get a wallet" at bounding box center [34, 106] width 30 height 9
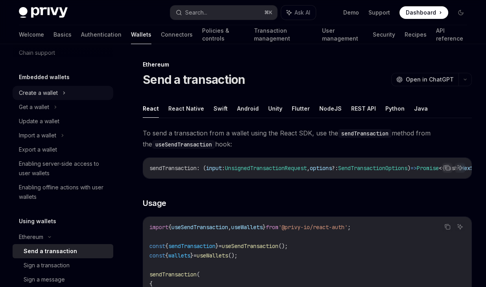
click at [44, 94] on div "Create a wallet" at bounding box center [38, 92] width 39 height 9
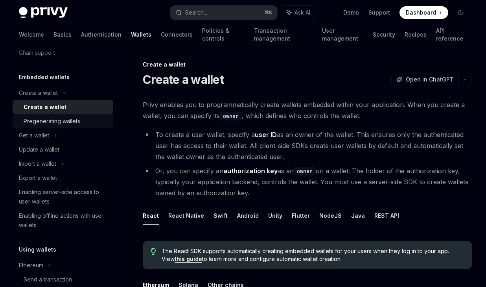
click at [47, 118] on div "Pregenerating wallets" at bounding box center [52, 120] width 57 height 9
type textarea "*"
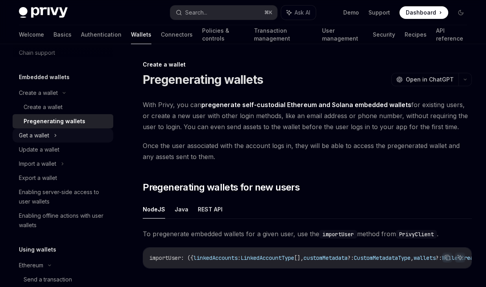
click at [46, 132] on div "Get a wallet" at bounding box center [34, 134] width 30 height 9
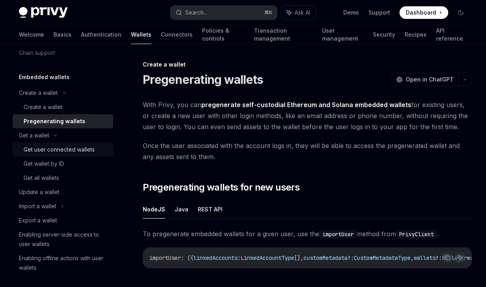
click at [53, 148] on div "Get user connected wallets" at bounding box center [59, 149] width 71 height 9
click at [55, 152] on div "Get user connected wallets" at bounding box center [59, 149] width 71 height 9
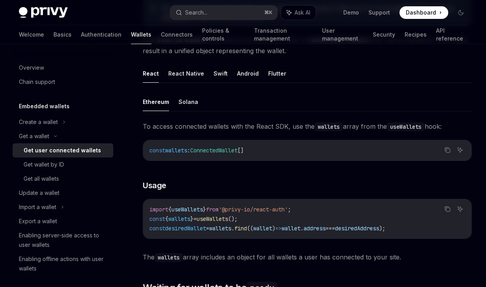
scroll to position [221, 0]
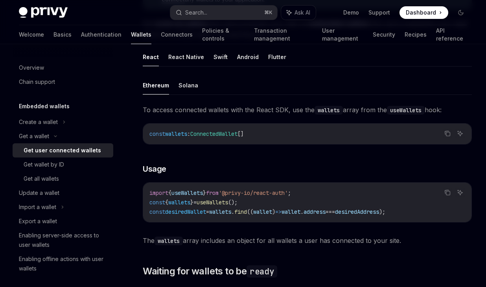
click at [228, 198] on span "useWallets" at bounding box center [212, 201] width 31 height 7
copy code "const { wallets } = useWallets ();"
click at [268, 188] on code "import { useWallets } from '@privy-io/react-auth' ; const { wallets } = useWall…" at bounding box center [307, 202] width 316 height 28
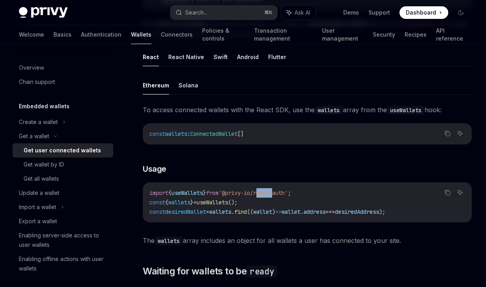
click at [268, 188] on code "import { useWallets } from '@privy-io/react-auth' ; const { wallets } = useWall…" at bounding box center [307, 202] width 316 height 28
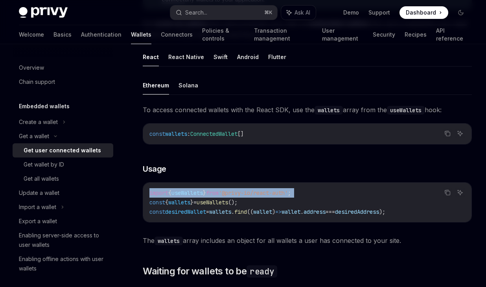
copy code "import { useWallets } from '@privy-io/react-auth' ;"
click at [199, 189] on span "useWallets" at bounding box center [186, 192] width 31 height 7
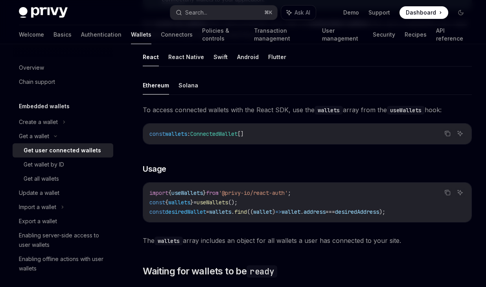
click at [199, 189] on span "useWallets" at bounding box center [186, 192] width 31 height 7
copy span "useWallets"
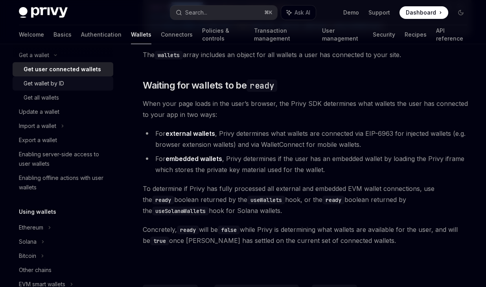
scroll to position [96, 0]
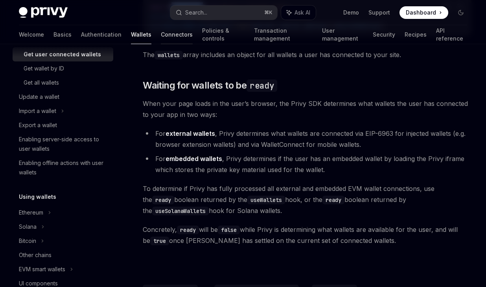
click at [161, 38] on link "Connectors" at bounding box center [177, 34] width 32 height 19
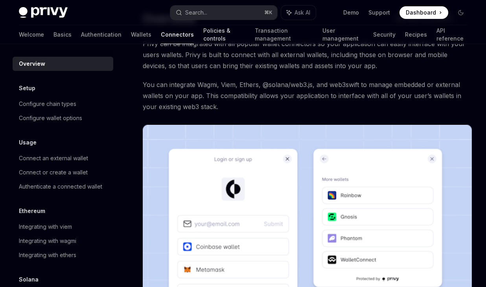
click at [203, 37] on link "Policies & controls" at bounding box center [224, 34] width 42 height 19
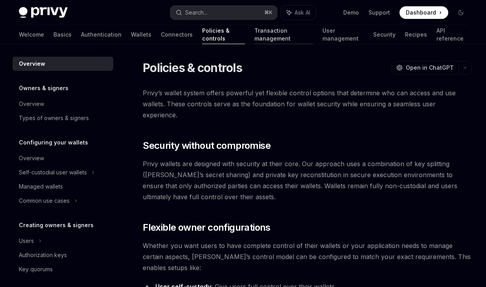
click at [254, 37] on link "Transaction management" at bounding box center [283, 34] width 58 height 19
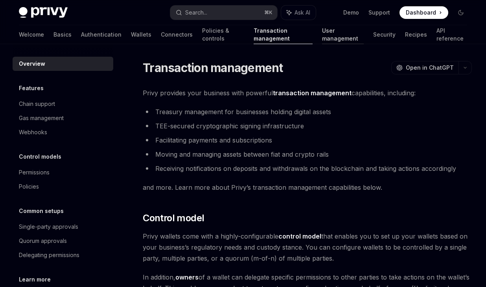
click at [322, 40] on link "User management" at bounding box center [343, 34] width 42 height 19
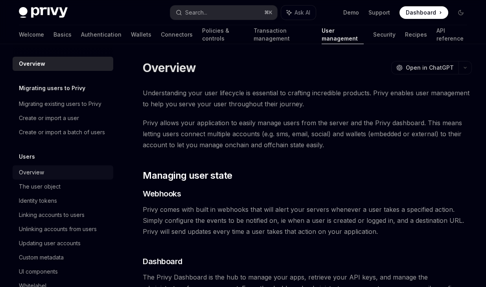
click at [45, 169] on div "Overview" at bounding box center [64, 171] width 90 height 9
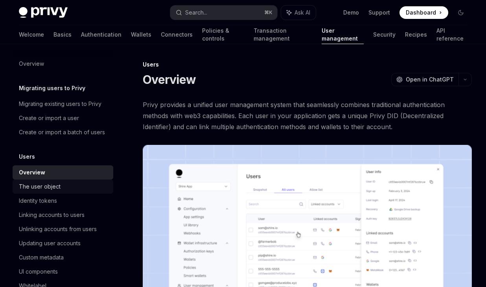
click at [51, 189] on div "The user object" at bounding box center [40, 186] width 42 height 9
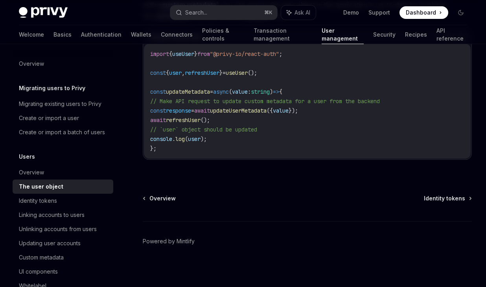
scroll to position [1124, 0]
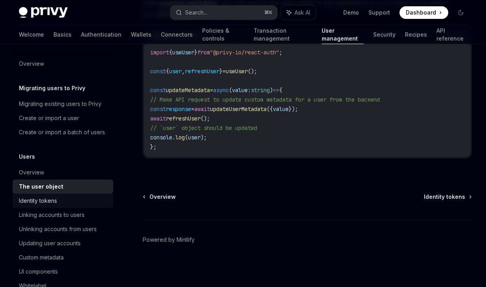
click at [78, 198] on div "Identity tokens" at bounding box center [64, 200] width 90 height 9
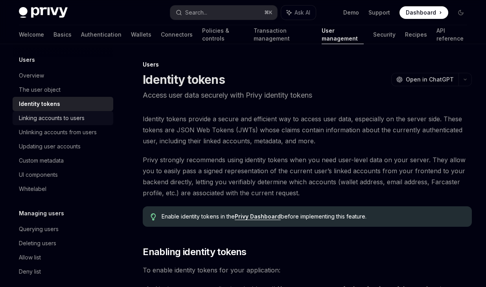
scroll to position [103, 0]
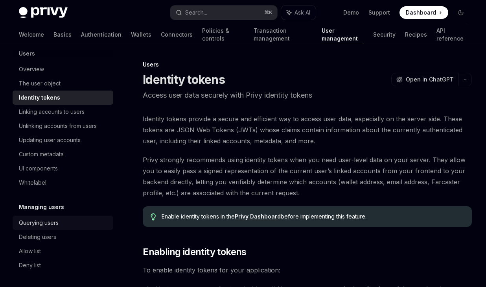
click at [76, 222] on div "Querying users" at bounding box center [64, 222] width 90 height 9
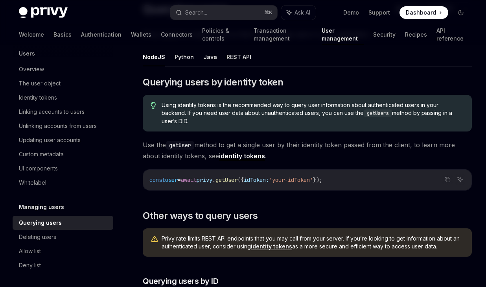
scroll to position [74, 0]
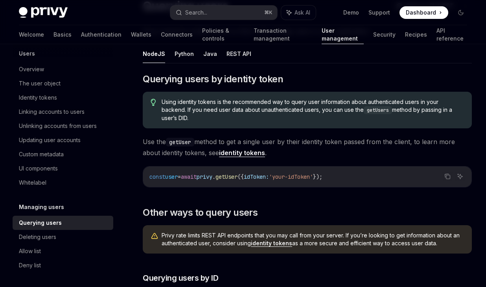
click at [220, 181] on code "const user = await privy . getUser ({ idToken: 'your-idToken' });" at bounding box center [307, 176] width 316 height 9
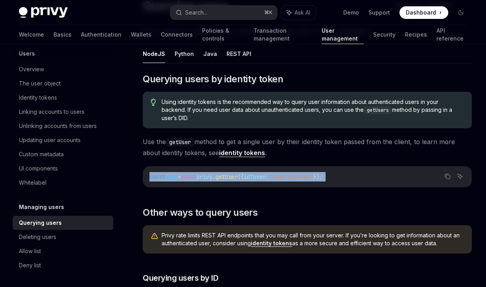
copy code "const user = await privy . getUser ({ idToken: 'your-idToken' });"
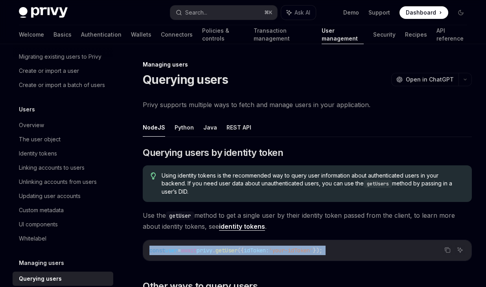
scroll to position [37, 0]
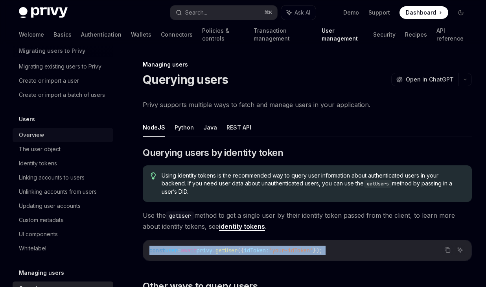
click at [61, 138] on div "Overview" at bounding box center [64, 134] width 90 height 9
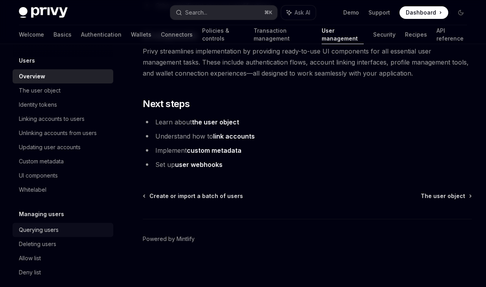
scroll to position [102, 0]
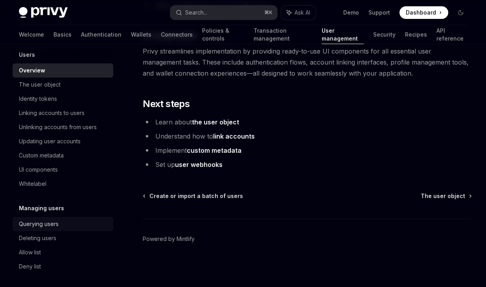
click at [51, 228] on div "Querying users" at bounding box center [39, 223] width 40 height 9
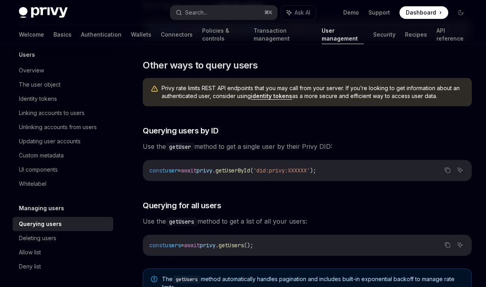
scroll to position [217, 0]
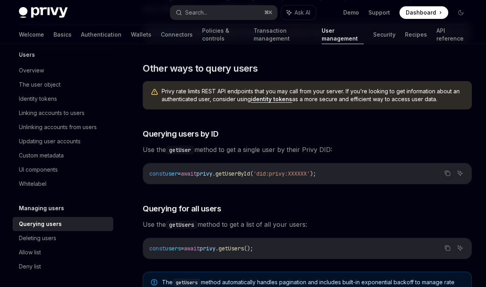
click at [250, 174] on span "getUserById" at bounding box center [232, 173] width 35 height 7
drag, startPoint x: 250, startPoint y: 174, endPoint x: 239, endPoint y: 171, distance: 11.8
click at [239, 171] on span "getUserById" at bounding box center [232, 173] width 35 height 7
copy span "getUserById"
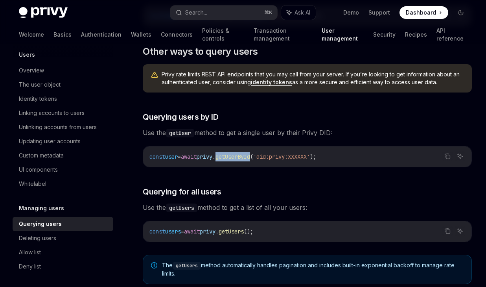
scroll to position [235, 0]
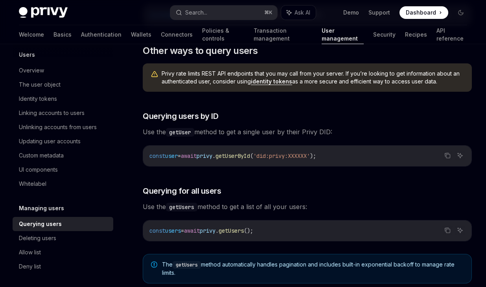
click at [244, 230] on span "getUsers" at bounding box center [231, 230] width 25 height 7
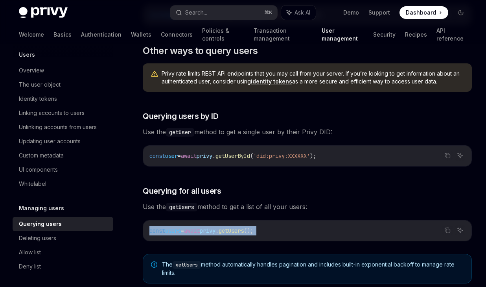
click at [244, 230] on span "getUsers" at bounding box center [231, 230] width 25 height 7
copy div "const users = await privy . getUsers ();"
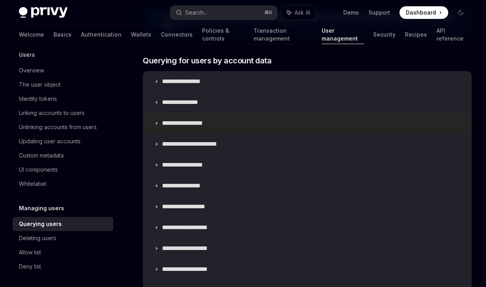
scroll to position [472, 0]
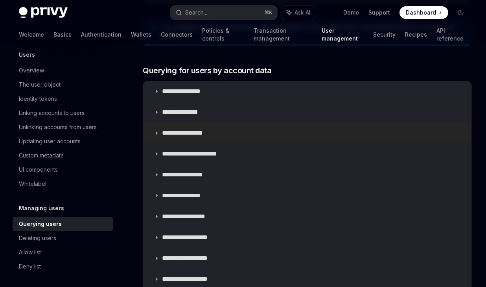
click at [196, 130] on p "**********" at bounding box center [188, 133] width 53 height 8
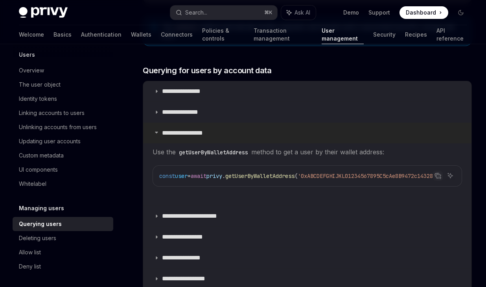
click at [196, 130] on p "**********" at bounding box center [188, 133] width 53 height 8
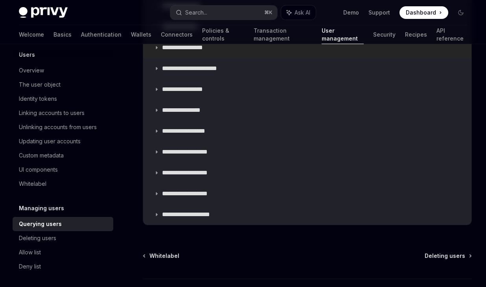
scroll to position [566, 0]
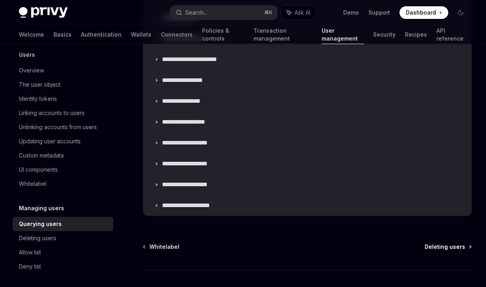
click at [442, 249] on span "Deleting users" at bounding box center [444, 247] width 40 height 8
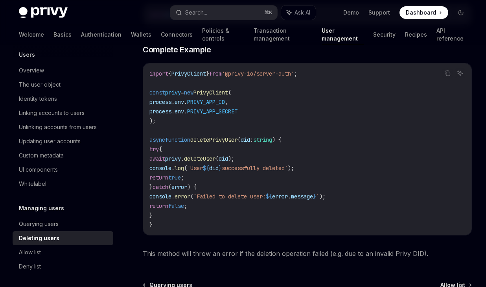
scroll to position [256, 0]
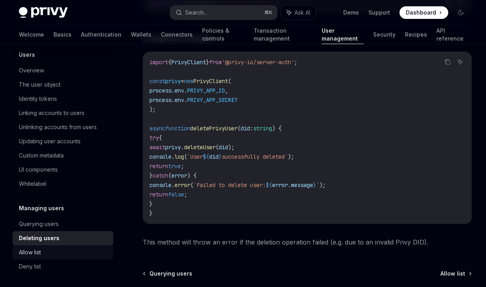
click at [68, 252] on div "Allow list" at bounding box center [64, 251] width 90 height 9
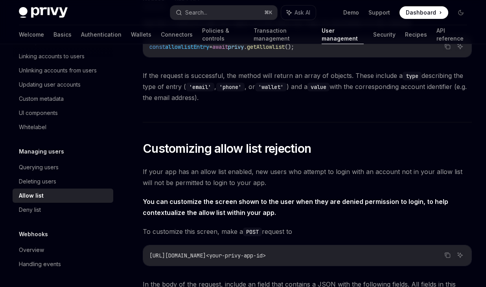
scroll to position [1430, 0]
click at [373, 34] on link "Security" at bounding box center [384, 34] width 22 height 19
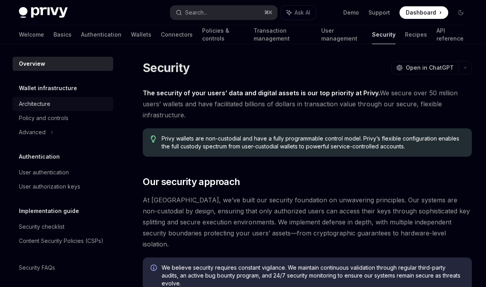
click at [59, 105] on div "Architecture" at bounding box center [64, 103] width 90 height 9
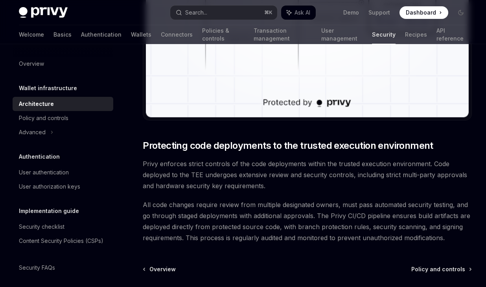
scroll to position [1620, 0]
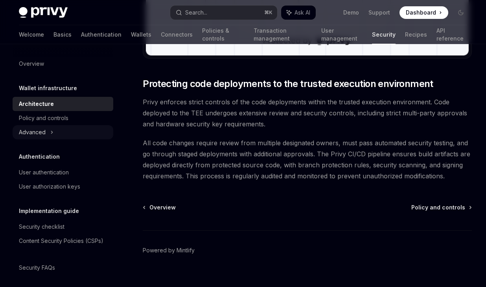
click at [74, 132] on div "Advanced" at bounding box center [63, 132] width 101 height 14
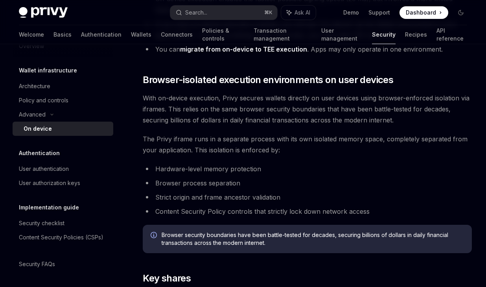
scroll to position [488, 0]
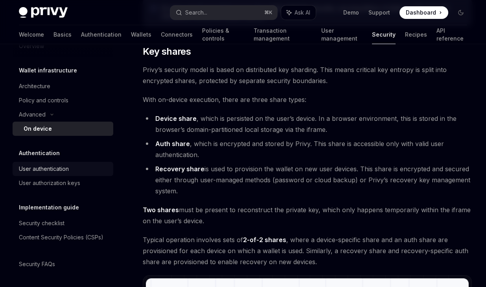
click at [58, 170] on div "User authentication" at bounding box center [44, 168] width 50 height 9
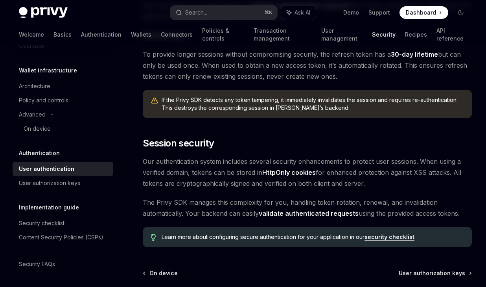
scroll to position [632, 0]
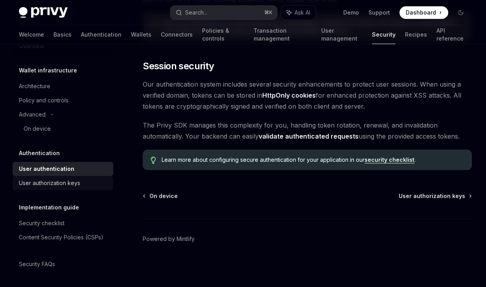
click at [56, 186] on div "User authorization keys" at bounding box center [49, 182] width 61 height 9
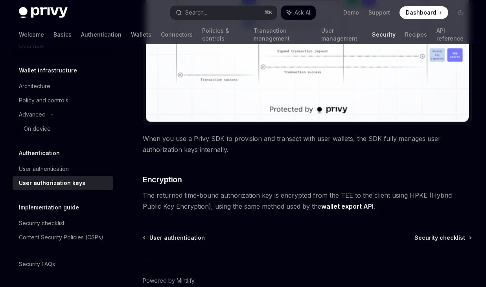
scroll to position [754, 0]
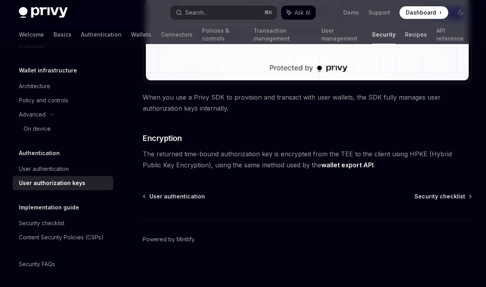
click at [405, 35] on link "Recipes" at bounding box center [416, 34] width 22 height 19
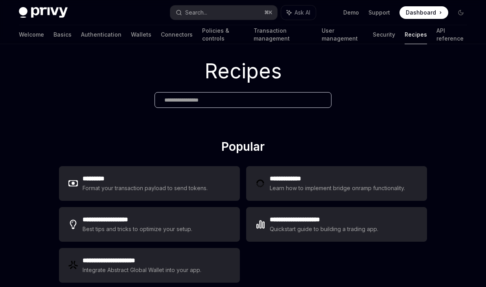
scroll to position [19, 0]
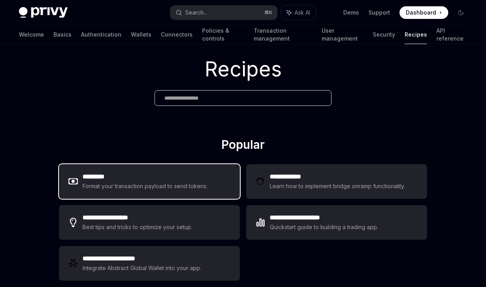
click at [184, 182] on div "Format your transaction payload to send tokens." at bounding box center [145, 185] width 125 height 9
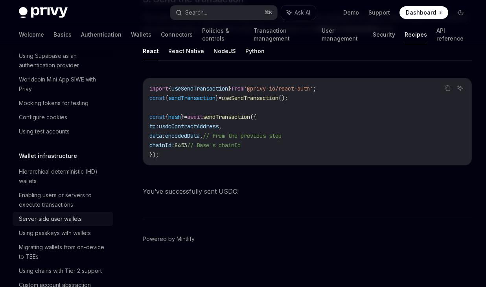
scroll to position [96, 0]
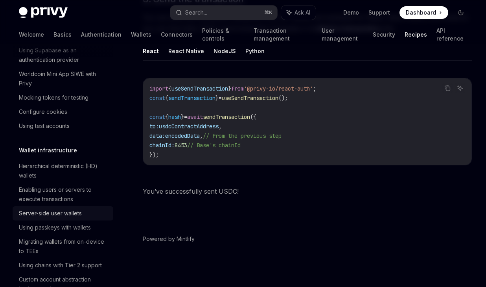
click at [68, 211] on div "Server-side user wallets" at bounding box center [50, 212] width 63 height 9
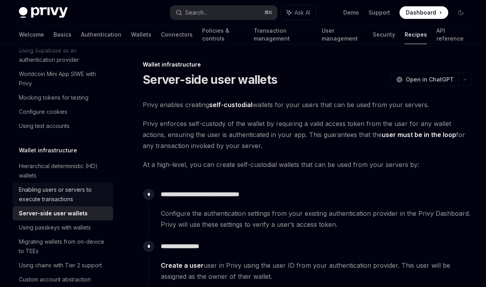
click at [62, 192] on div "Enabling users or servers to execute transactions" at bounding box center [64, 194] width 90 height 19
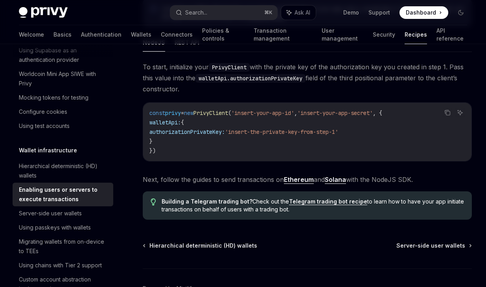
scroll to position [1944, 0]
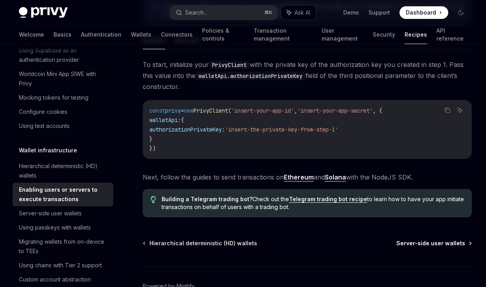
click at [425, 247] on span "Server-side user wallets" at bounding box center [430, 243] width 69 height 8
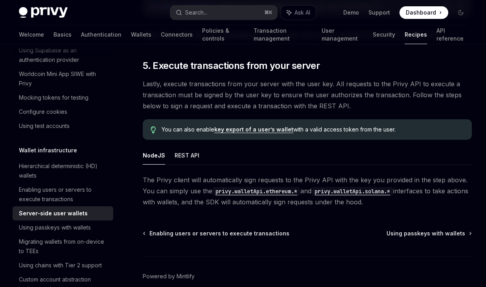
scroll to position [1405, 0]
click at [402, 229] on span "Using passkeys with wallets" at bounding box center [425, 233] width 79 height 8
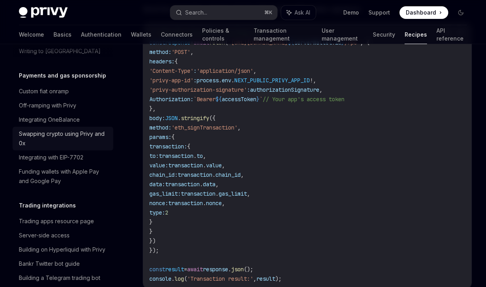
scroll to position [668, 0]
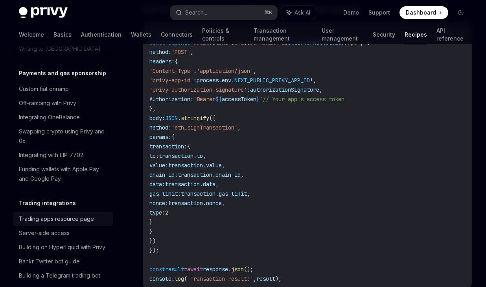
click at [71, 214] on div "Trading apps resource page" at bounding box center [56, 218] width 75 height 9
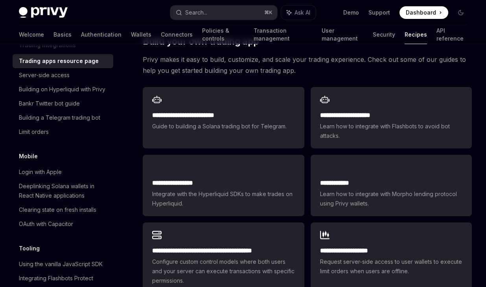
scroll to position [831, 0]
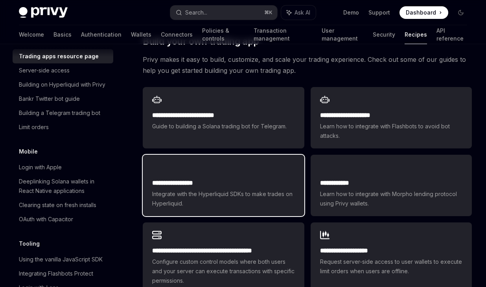
click at [190, 189] on span "Integrate with the Hyperliquid SDKs to make trades on Hyperliquid." at bounding box center [223, 198] width 142 height 19
type textarea "*"
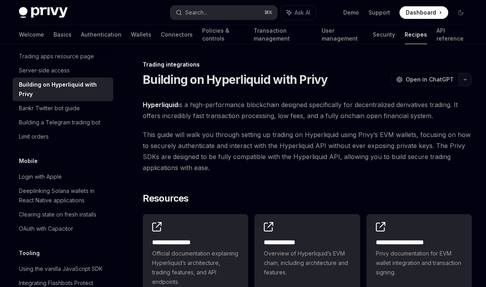
click at [459, 82] on button "button" at bounding box center [464, 79] width 13 height 13
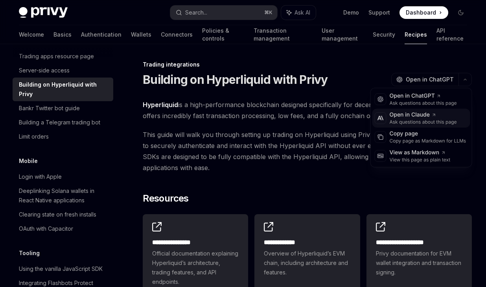
click at [410, 121] on div "Ask questions about this page" at bounding box center [423, 122] width 67 height 6
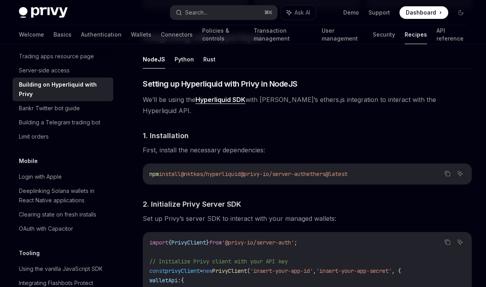
scroll to position [256, 0]
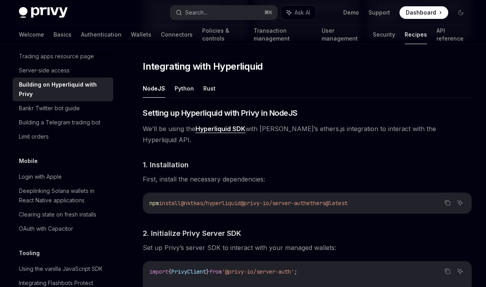
click at [232, 127] on link "Hyperliquid SDK" at bounding box center [220, 129] width 50 height 8
